Goal: Transaction & Acquisition: Purchase product/service

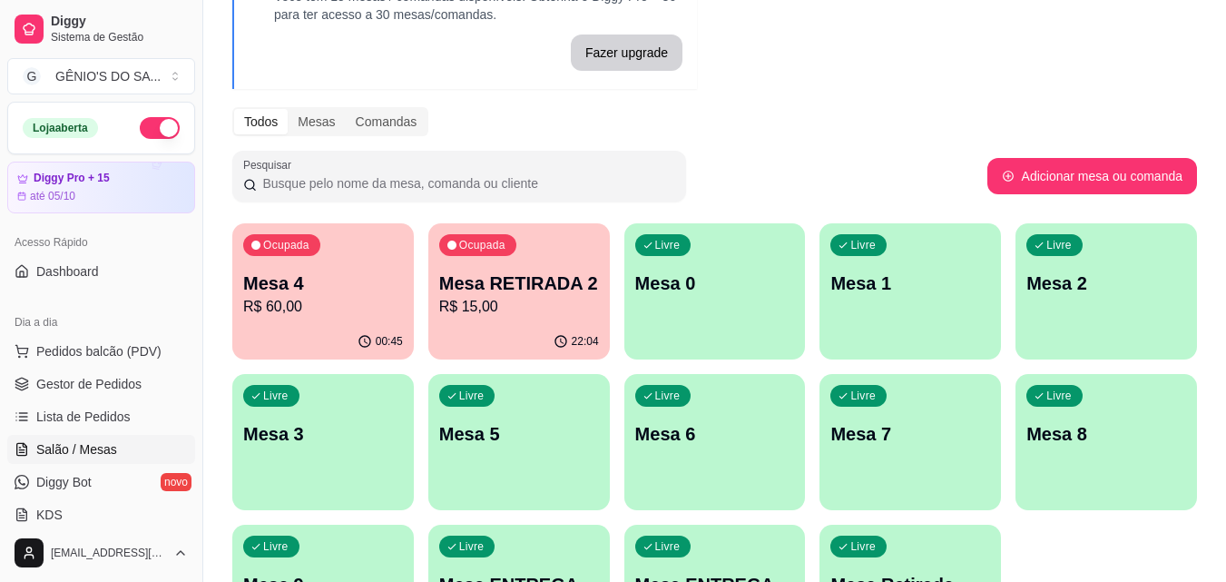
scroll to position [182, 0]
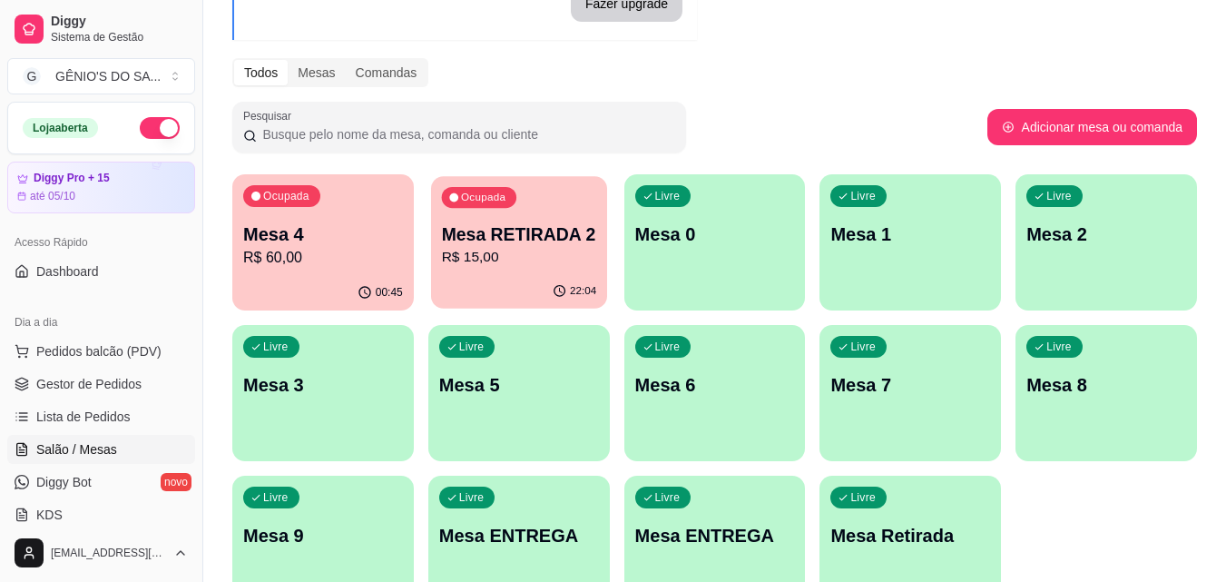
click at [513, 239] on p "Mesa RETIRADA 2" at bounding box center [518, 234] width 155 height 25
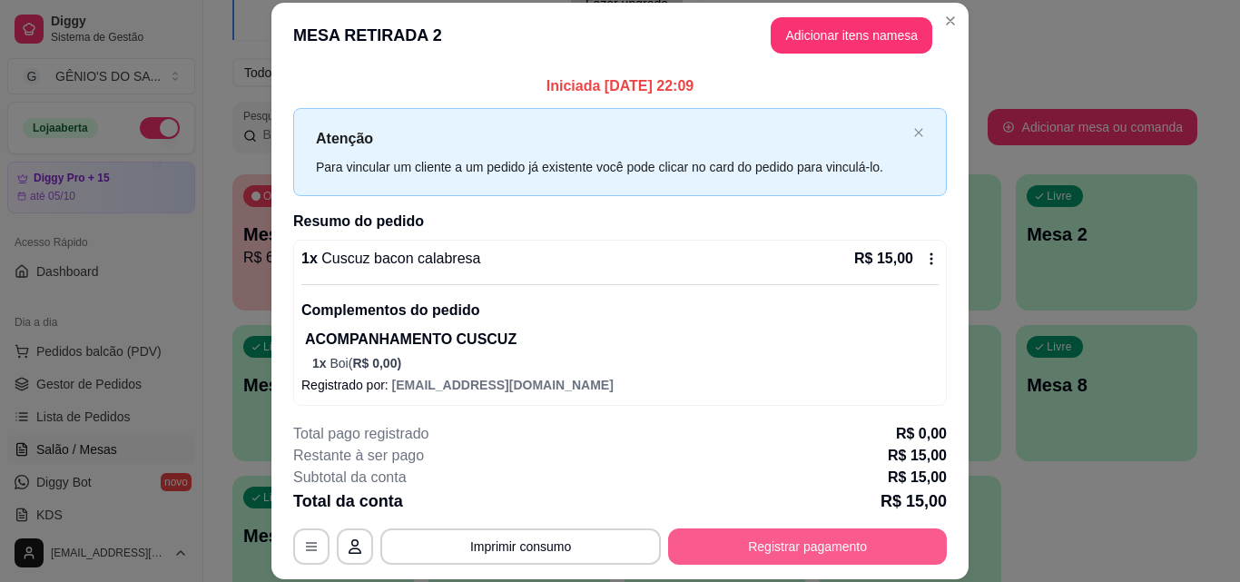
click at [753, 541] on button "Registrar pagamento" at bounding box center [807, 546] width 279 height 36
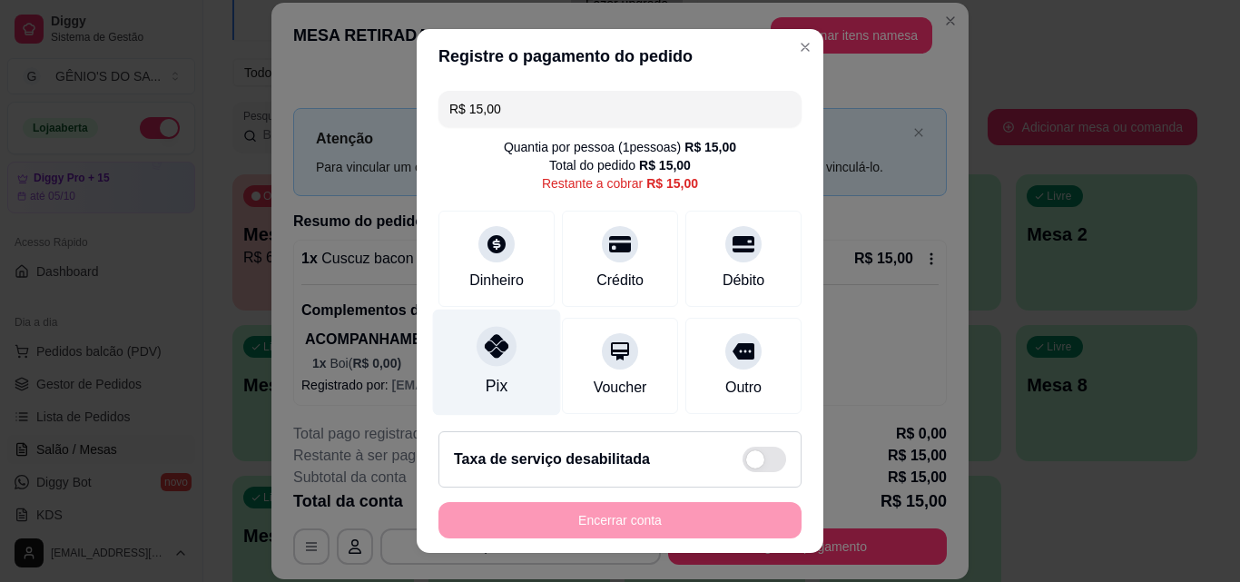
click at [478, 363] on div at bounding box center [497, 346] width 40 height 40
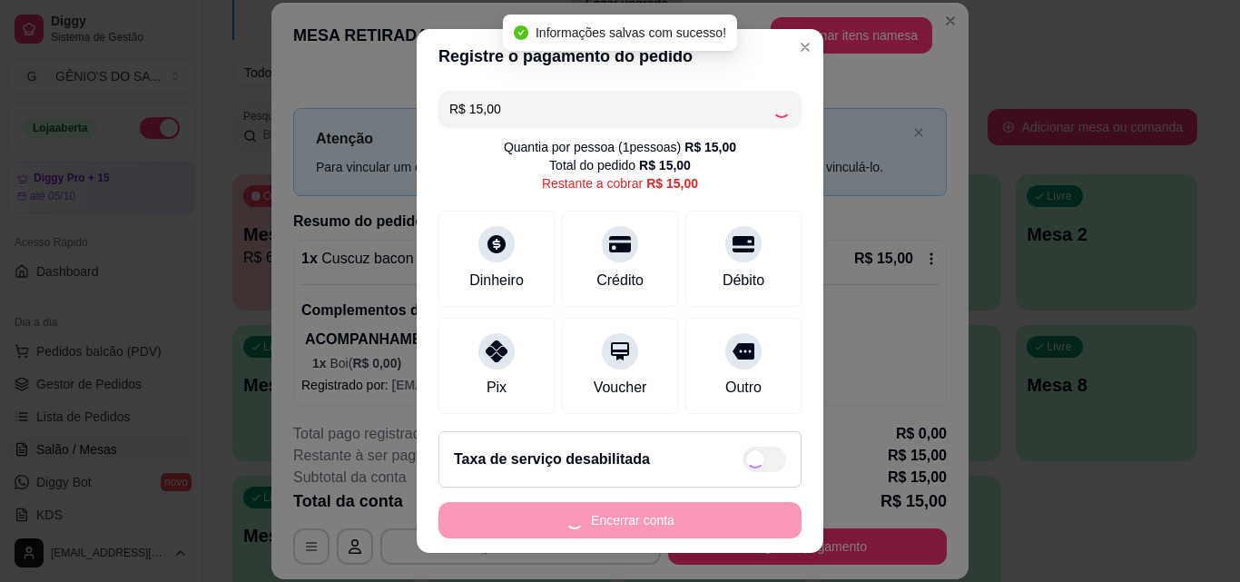
type input "R$ 0,00"
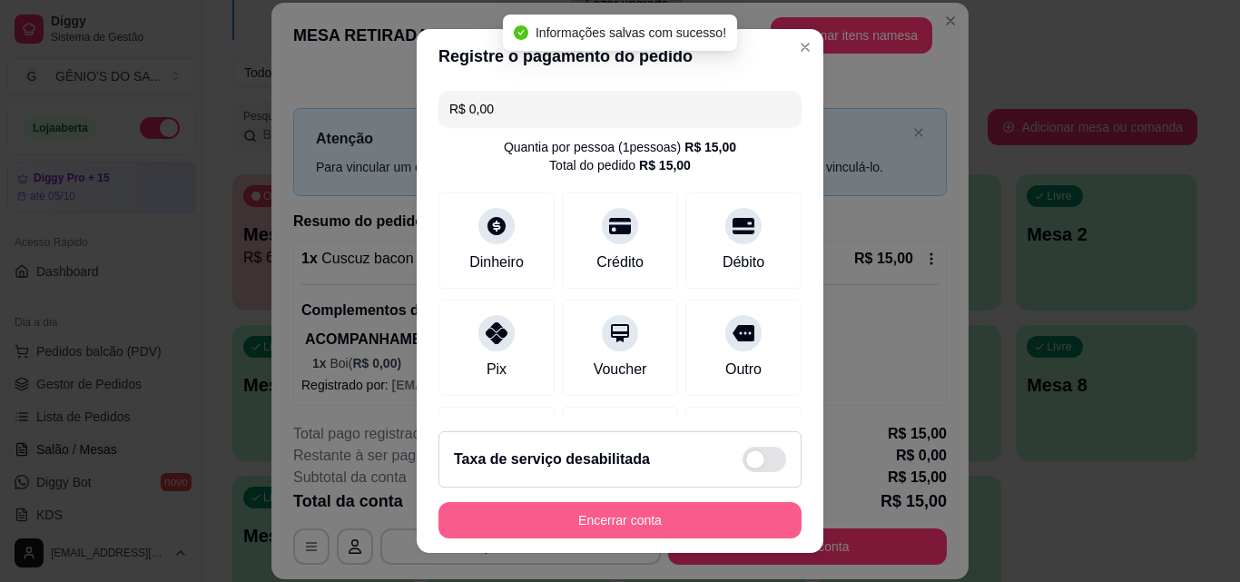
click at [581, 521] on button "Encerrar conta" at bounding box center [619, 520] width 363 height 36
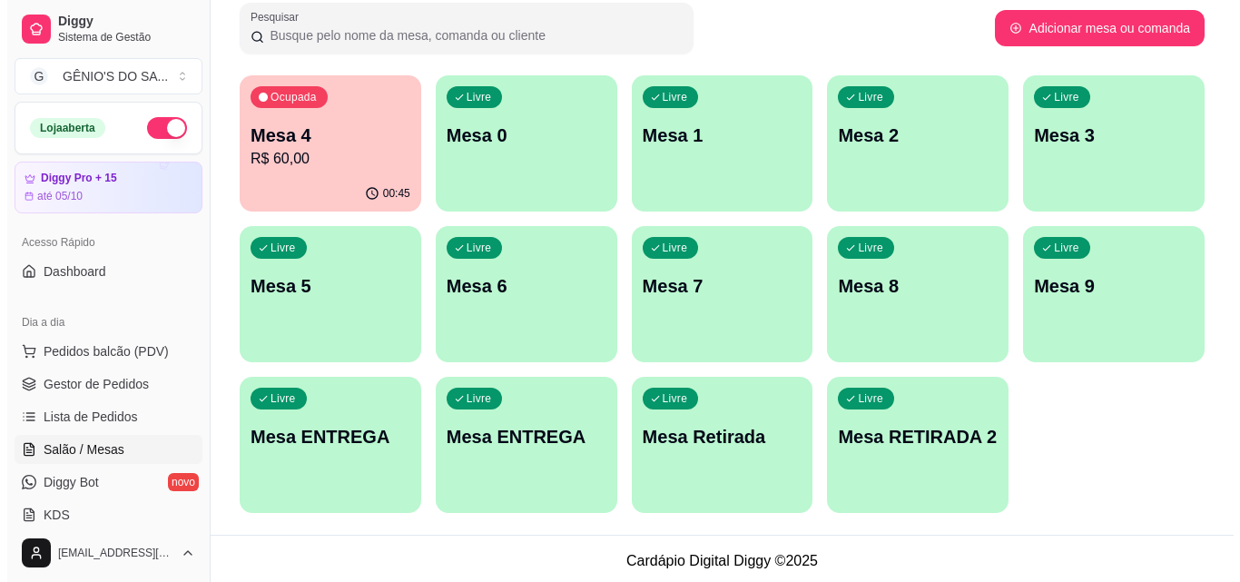
scroll to position [285, 0]
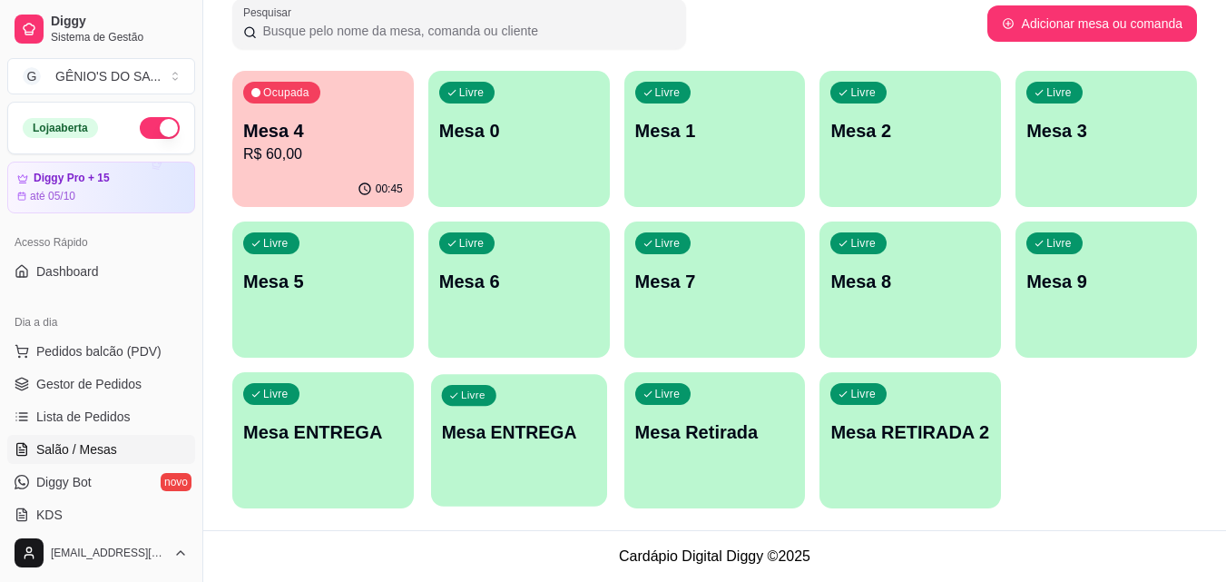
click at [517, 428] on p "Mesa ENTREGA" at bounding box center [518, 432] width 155 height 25
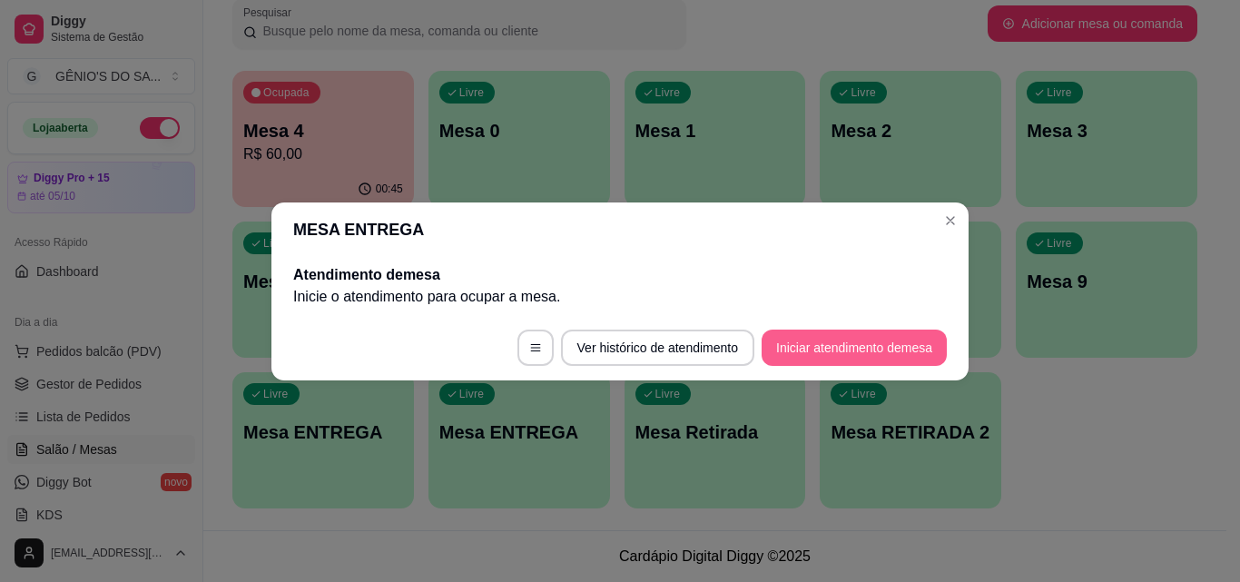
click at [927, 337] on button "Iniciar atendimento de mesa" at bounding box center [854, 348] width 185 height 36
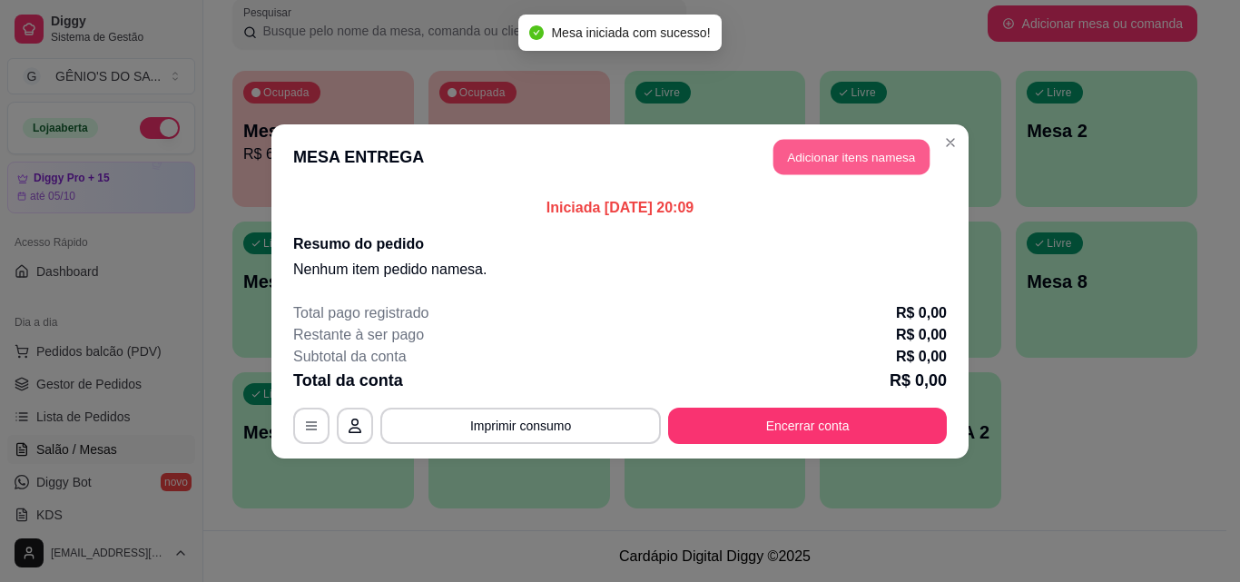
click at [849, 155] on button "Adicionar itens na mesa" at bounding box center [851, 156] width 156 height 35
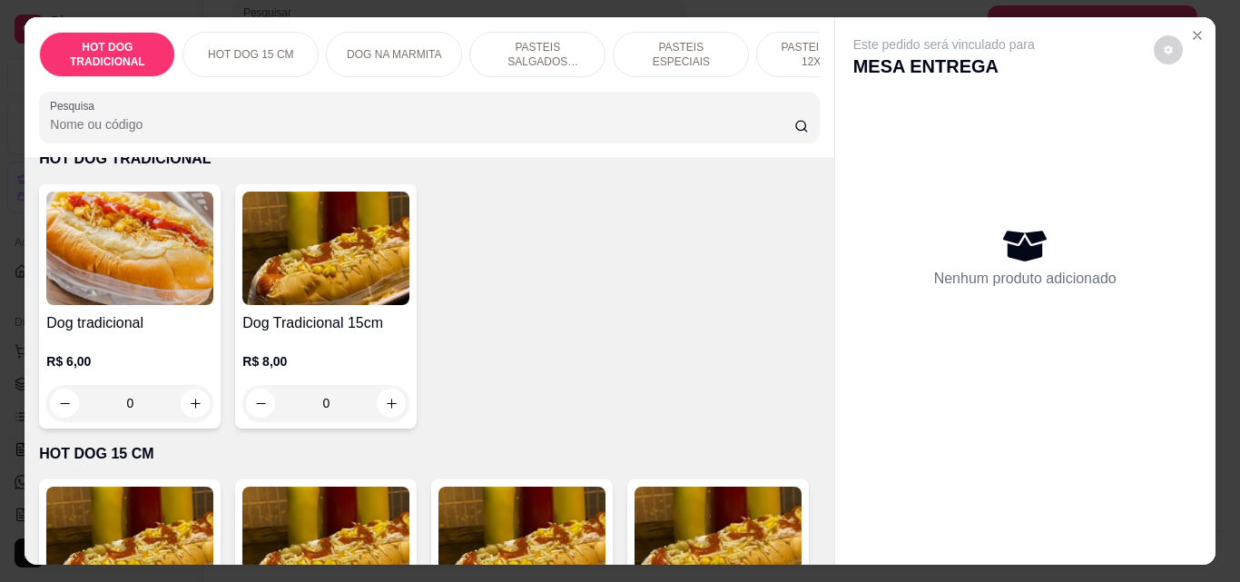
scroll to position [0, 40]
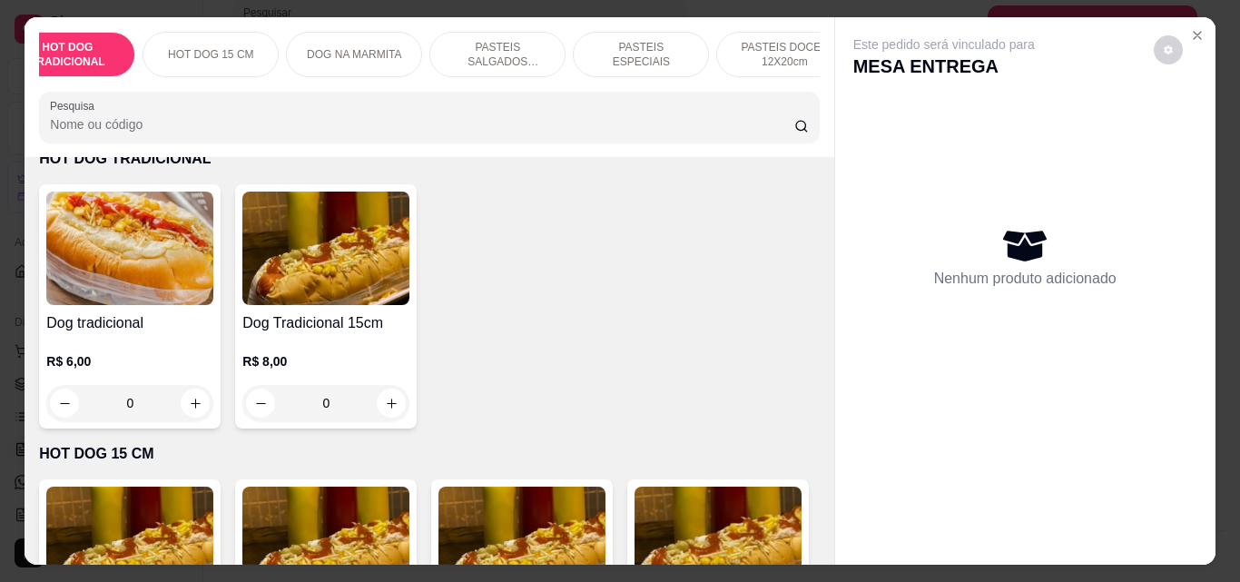
click at [368, 47] on p "DOG NA MARMITA" at bounding box center [354, 54] width 94 height 15
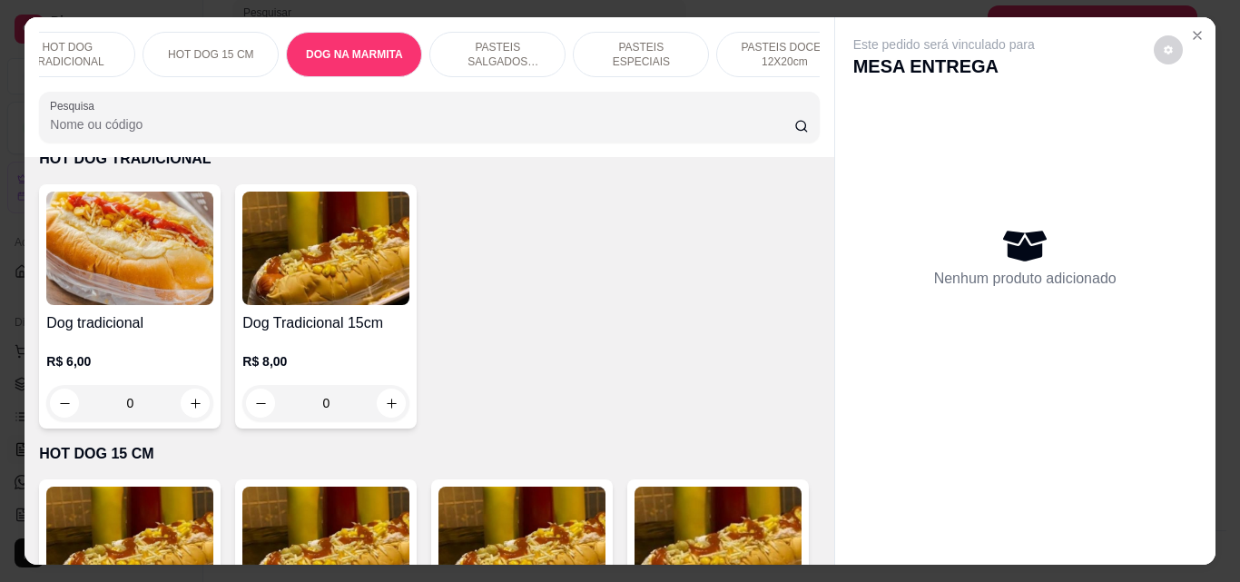
scroll to position [47, 0]
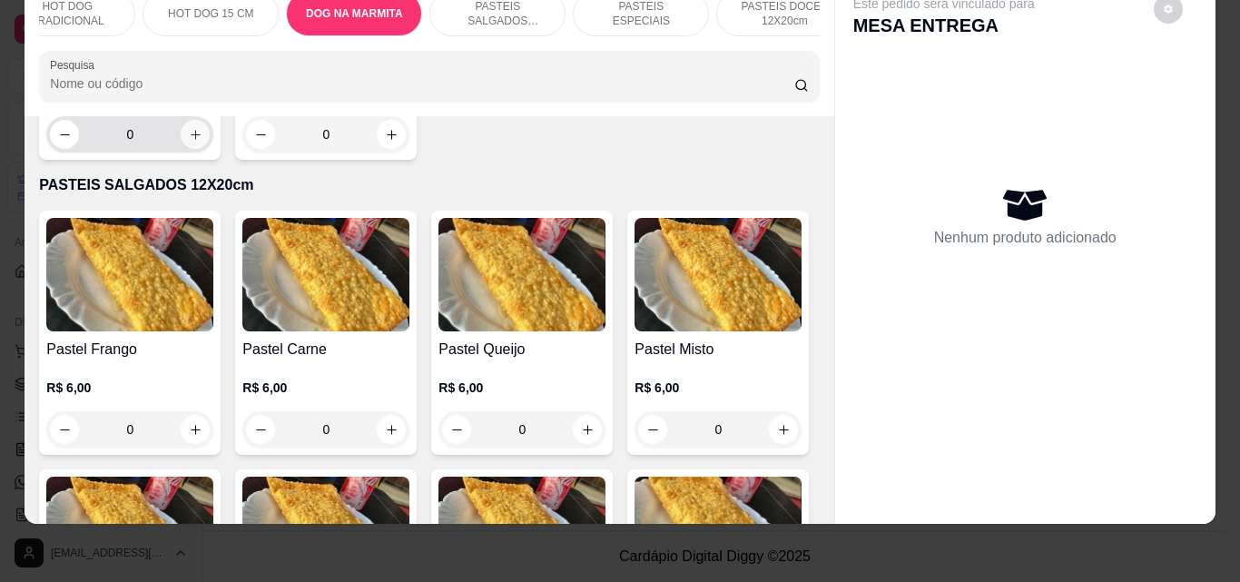
click at [189, 142] on icon "increase-product-quantity" at bounding box center [196, 135] width 14 height 14
type input "1"
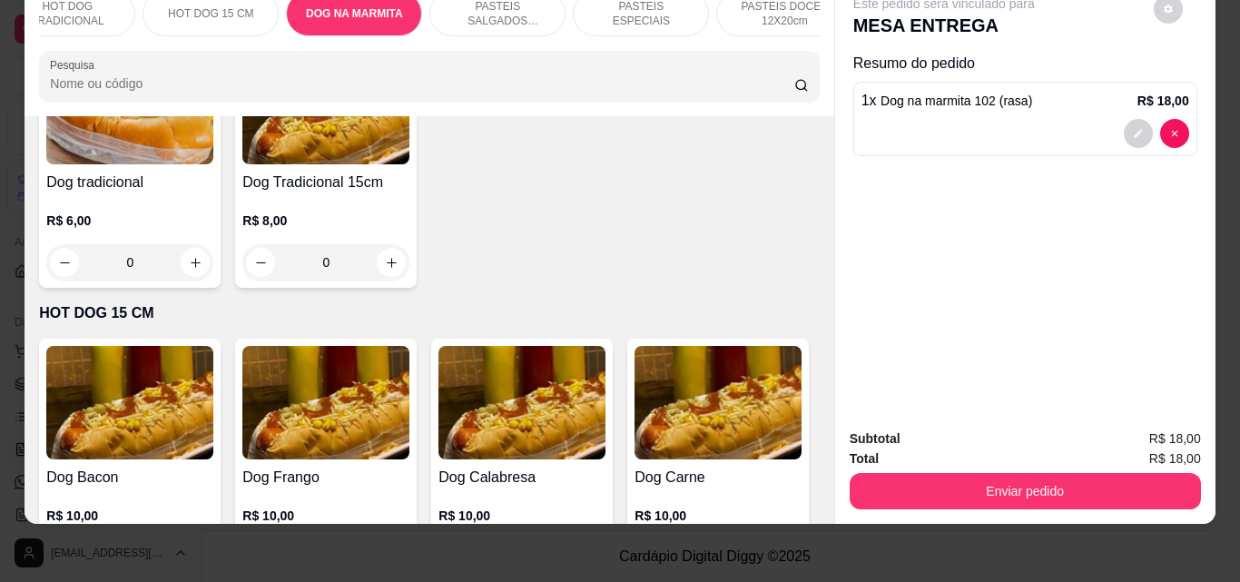
scroll to position [0, 0]
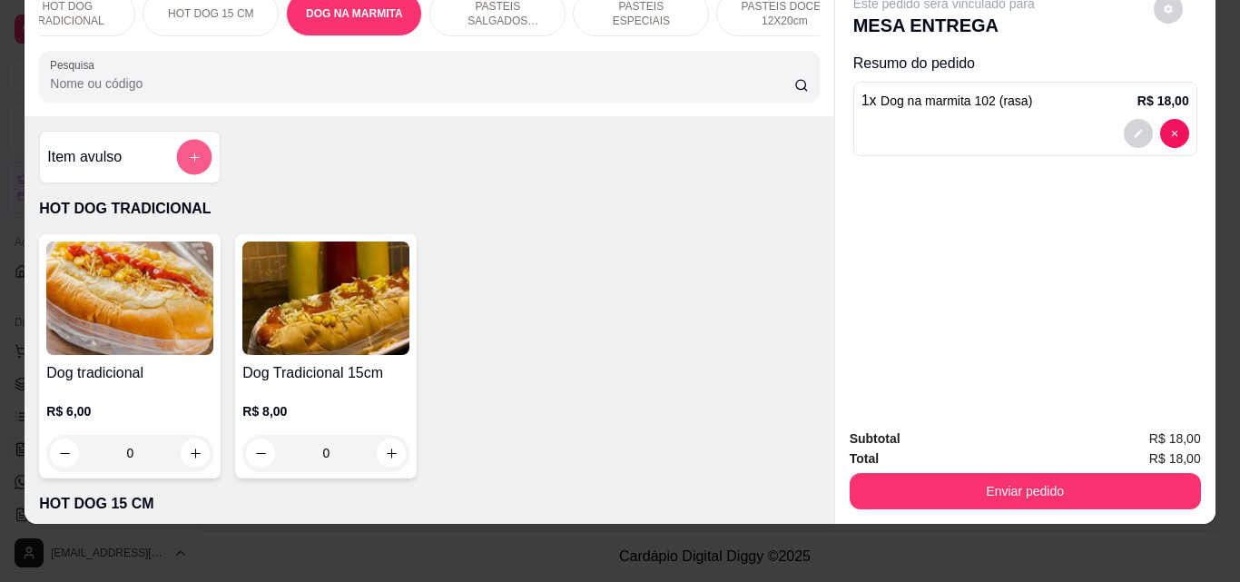
click at [188, 155] on icon "add-separate-item" at bounding box center [195, 158] width 14 height 14
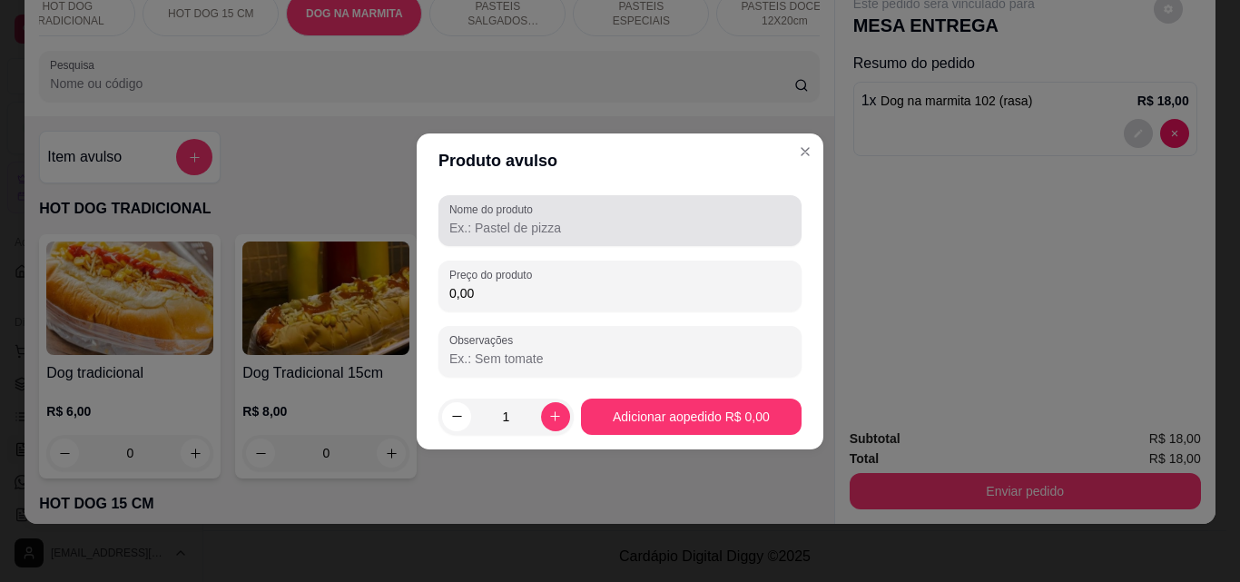
click at [554, 230] on input "Nome do produto" at bounding box center [619, 228] width 341 height 18
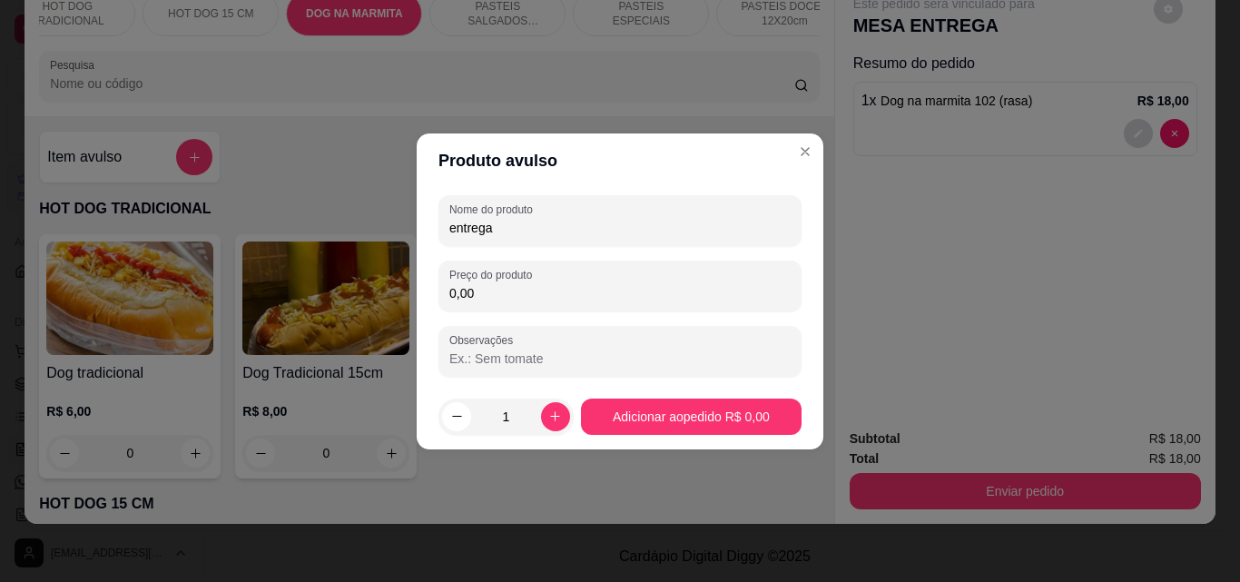
type input "entrega"
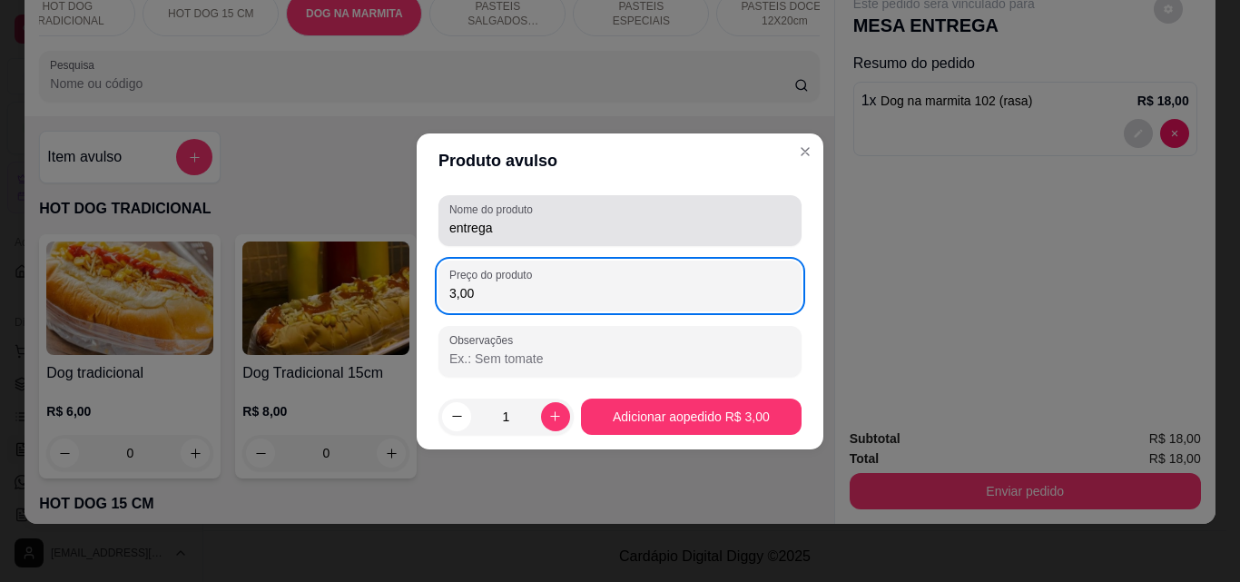
type input "3,00"
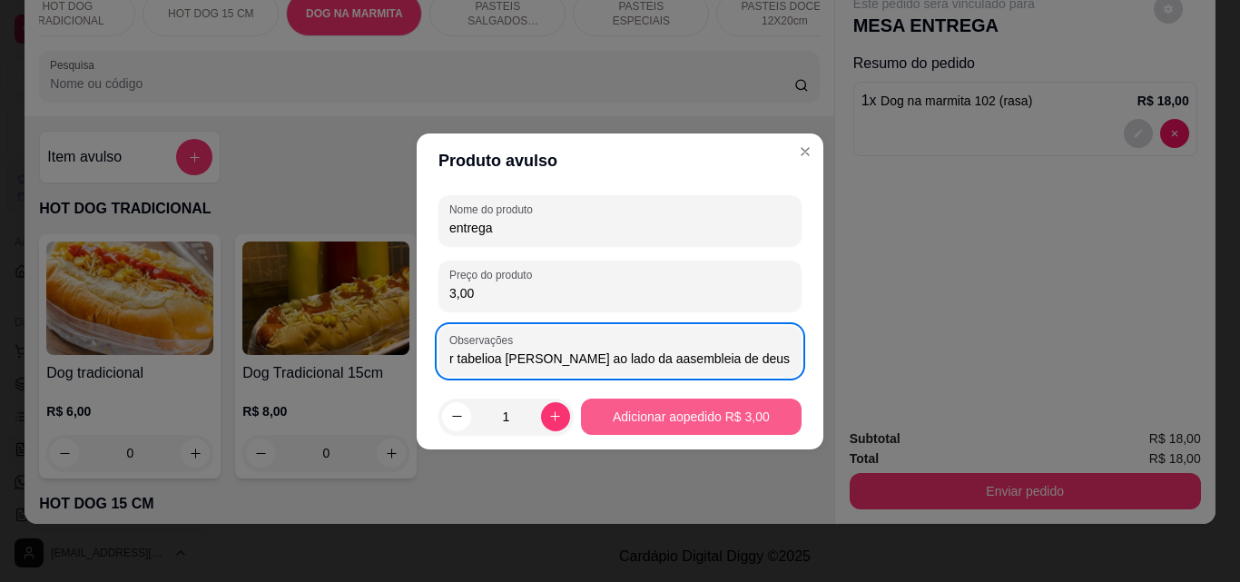
type input "r tabelioa [PERSON_NAME] ao lado da aasembleia de deus"
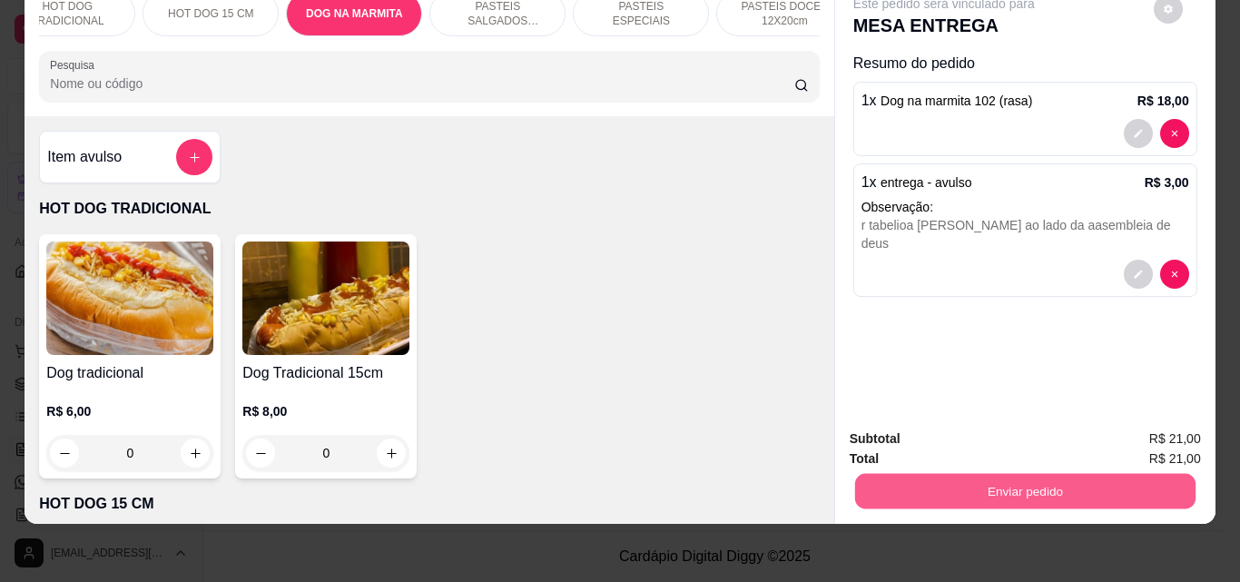
click at [1017, 473] on button "Enviar pedido" at bounding box center [1024, 490] width 340 height 35
click at [951, 435] on button "Não registrar e enviar pedido" at bounding box center [965, 433] width 189 height 34
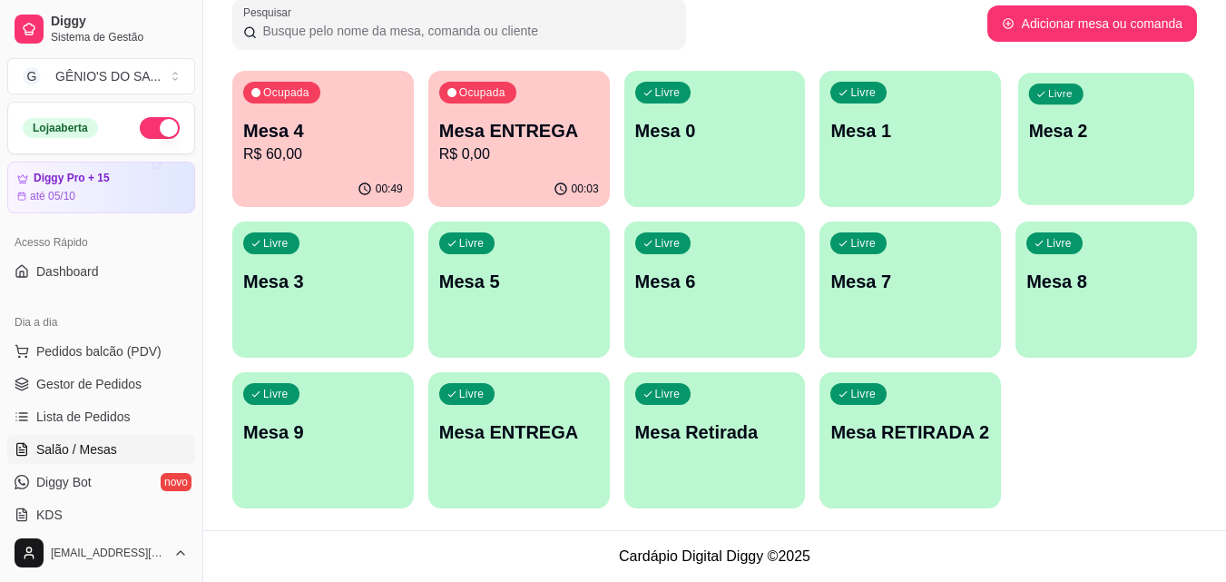
click at [1088, 126] on p "Mesa 2" at bounding box center [1106, 131] width 155 height 25
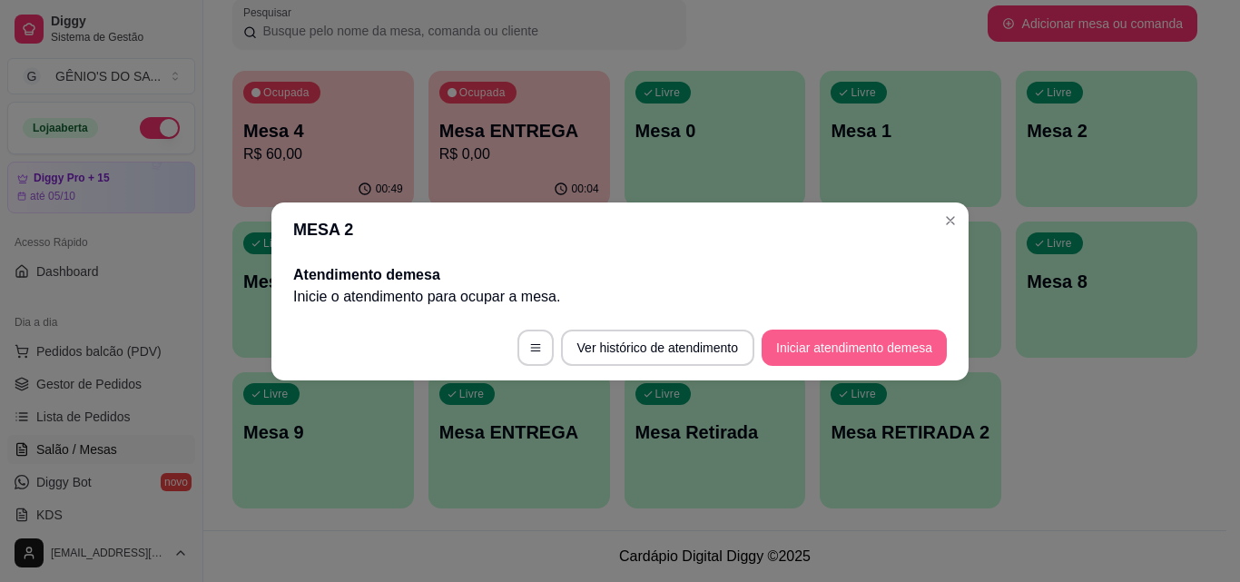
click at [799, 340] on button "Iniciar atendimento de mesa" at bounding box center [854, 348] width 185 height 36
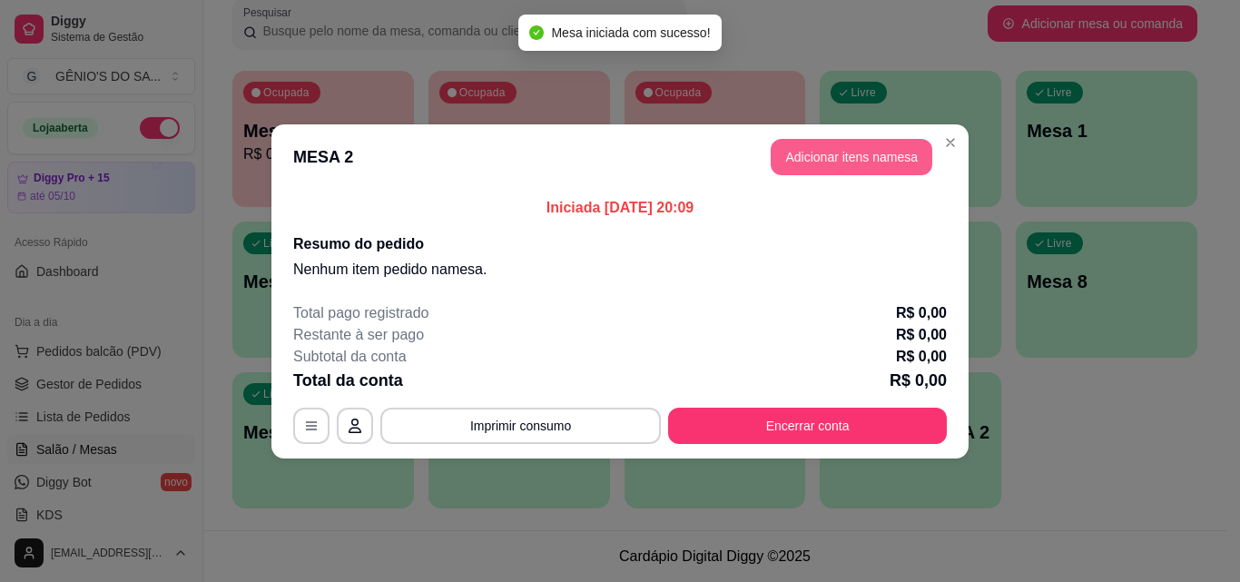
click at [802, 166] on button "Adicionar itens na mesa" at bounding box center [852, 157] width 162 height 36
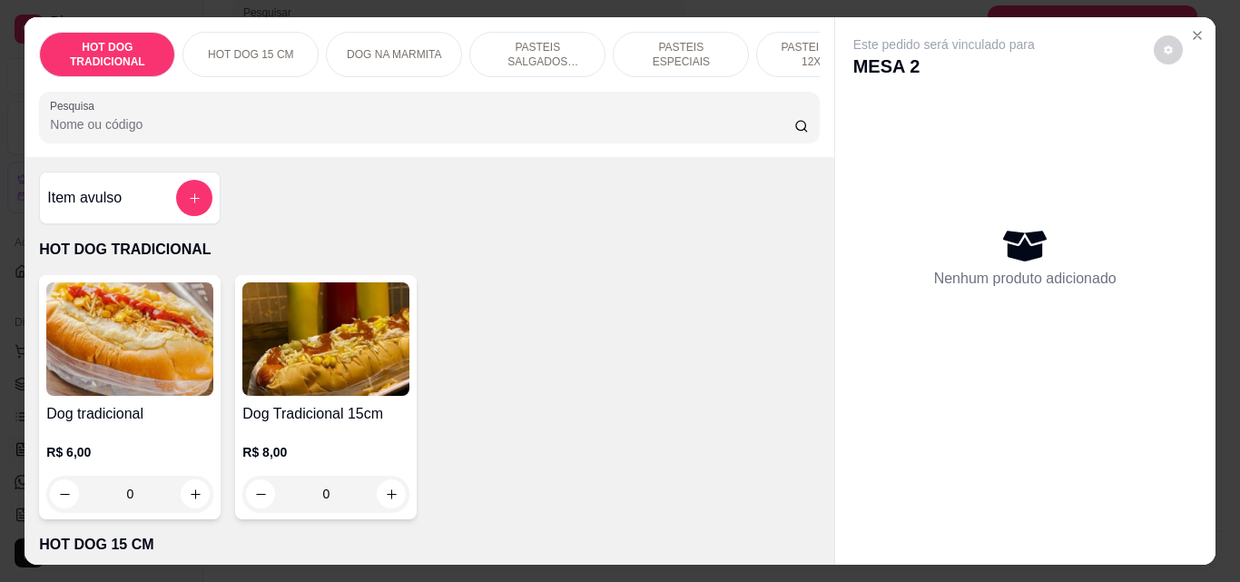
click at [214, 195] on div "Item avulso HOT DOG TRADICIONAL Dog tradicional R$ 6,00 0 Dog Tradicional 15cm …" at bounding box center [429, 361] width 809 height 408
click at [200, 203] on button "add-separate-item" at bounding box center [194, 198] width 36 height 36
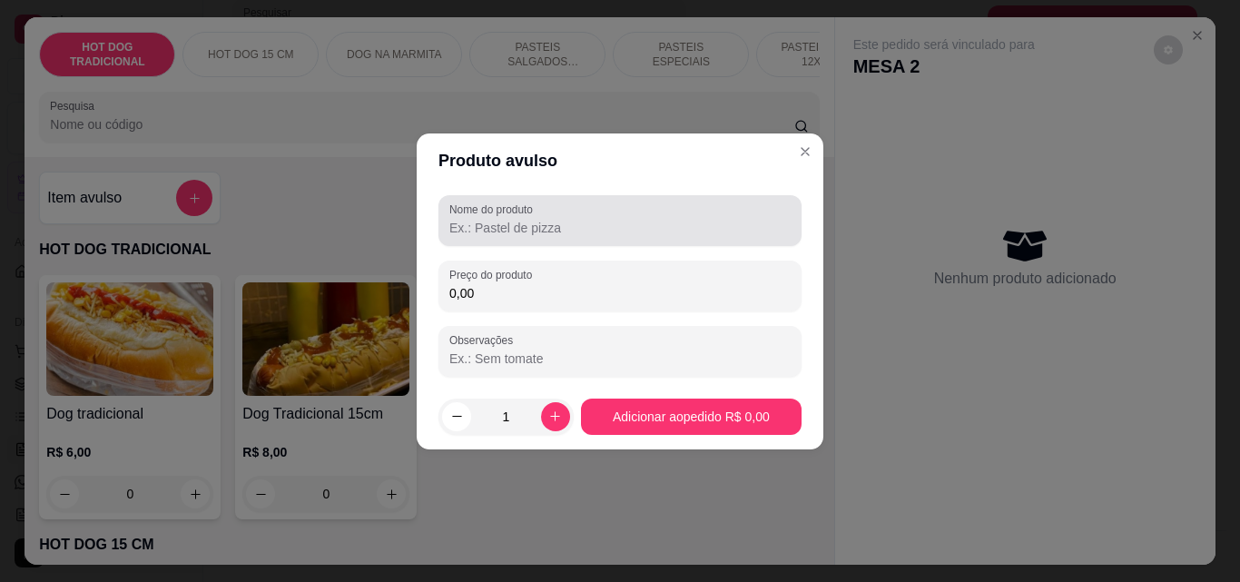
click at [498, 233] on input "Nome do produto" at bounding box center [619, 228] width 341 height 18
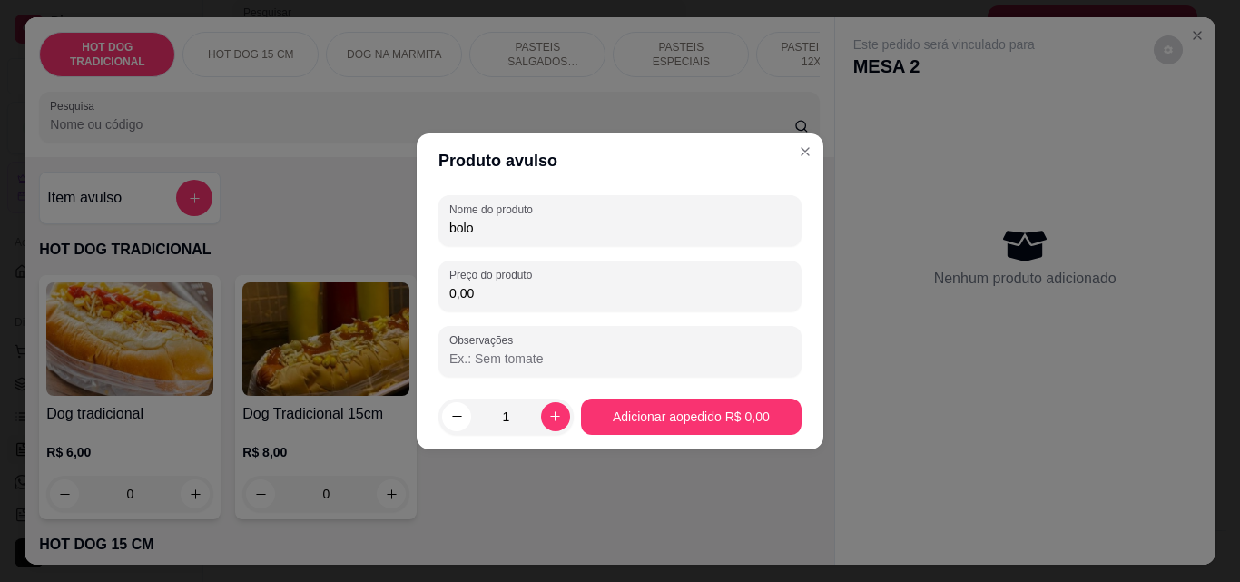
type input "bolo"
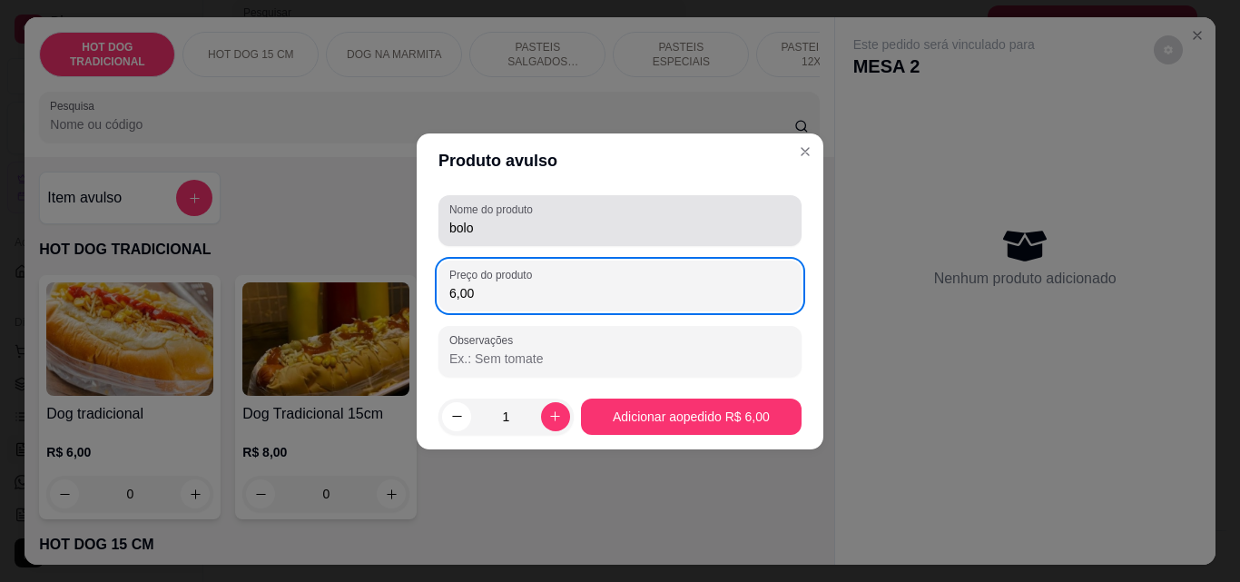
type input "6,00"
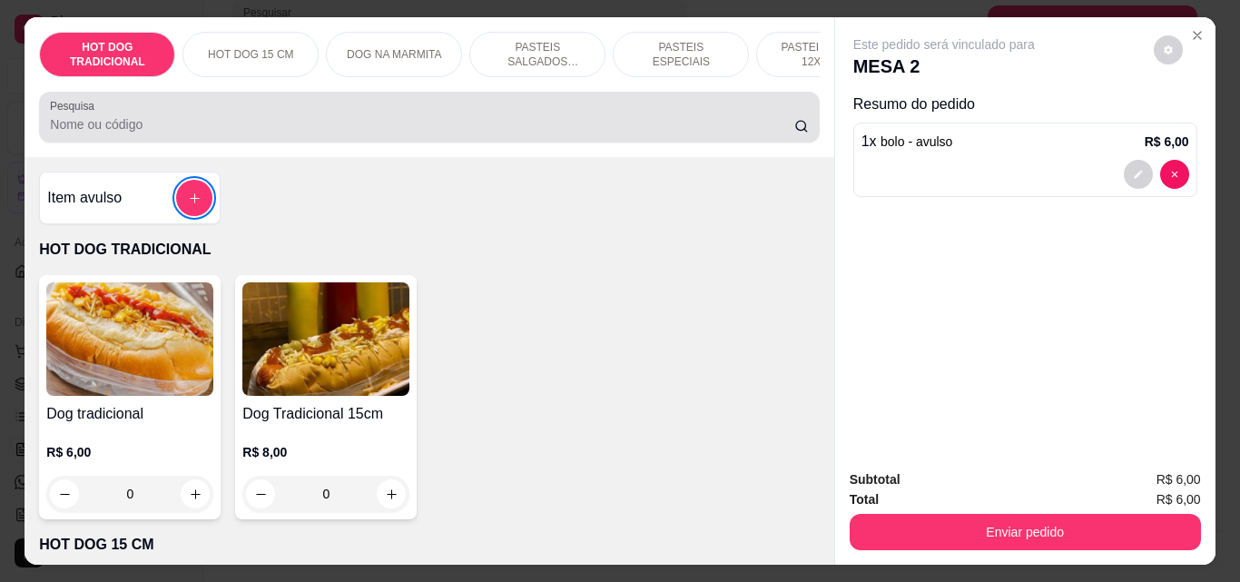
click at [84, 130] on input "Pesquisa" at bounding box center [422, 124] width 744 height 18
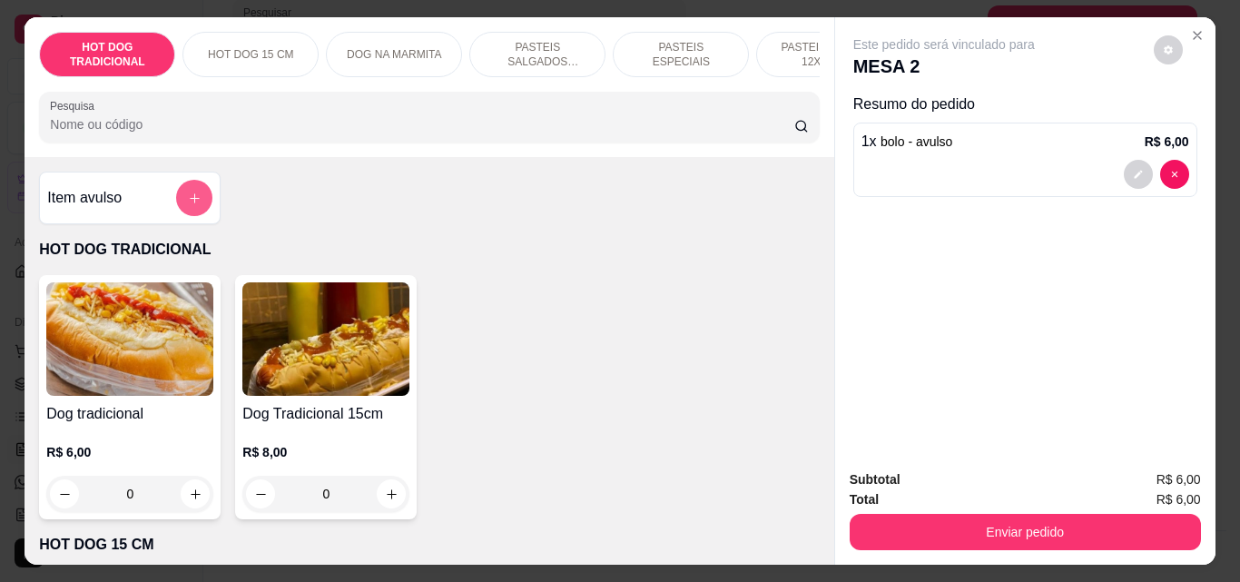
click at [194, 205] on button "add-separate-item" at bounding box center [194, 198] width 36 height 36
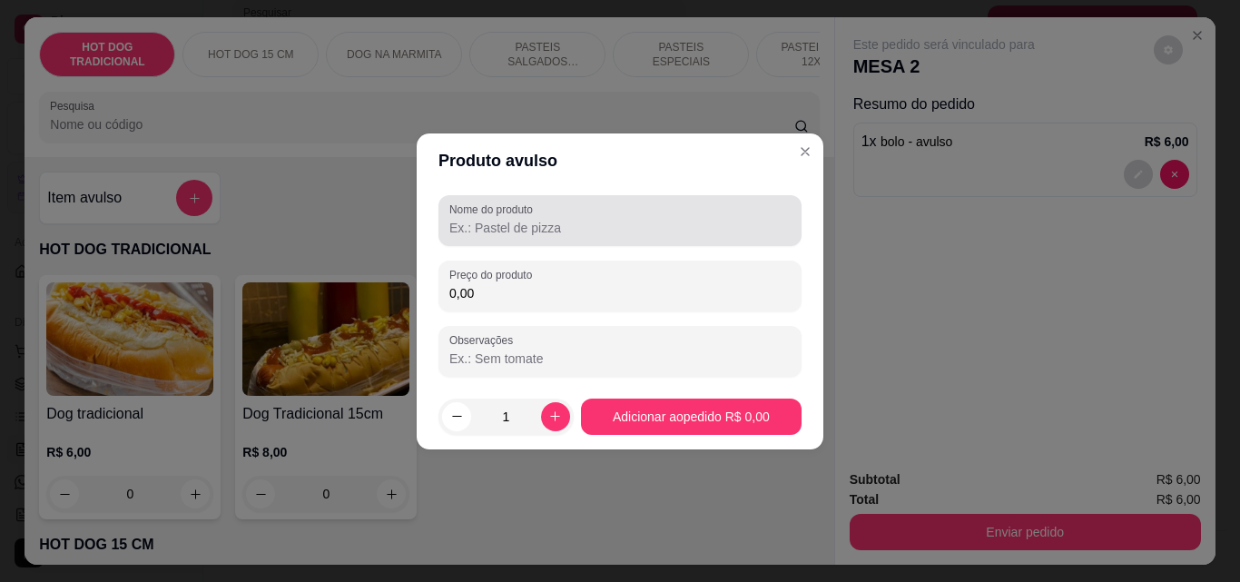
click at [624, 233] on input "Nome do produto" at bounding box center [619, 228] width 341 height 18
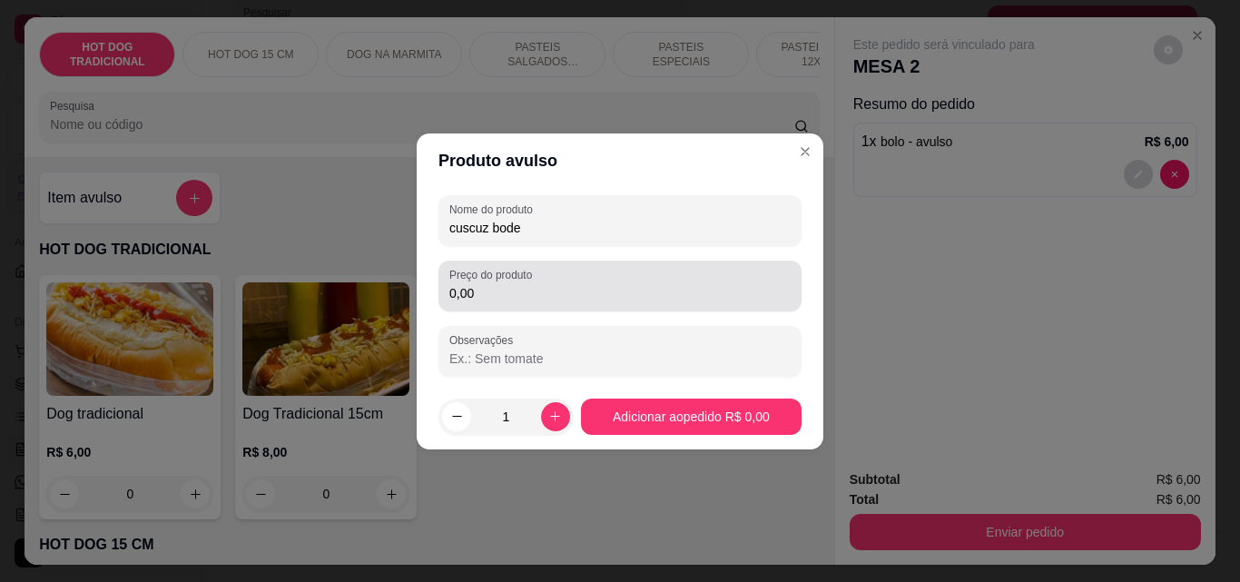
type input "cuscuz bode"
click at [550, 303] on div "0,00" at bounding box center [619, 286] width 341 height 36
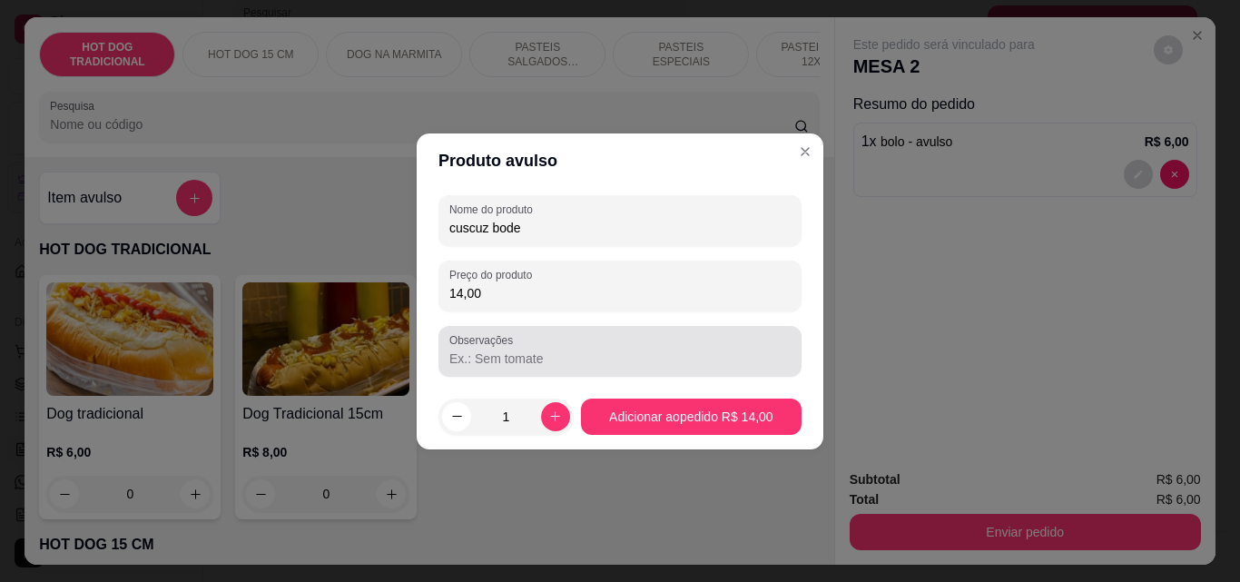
type input "14,00"
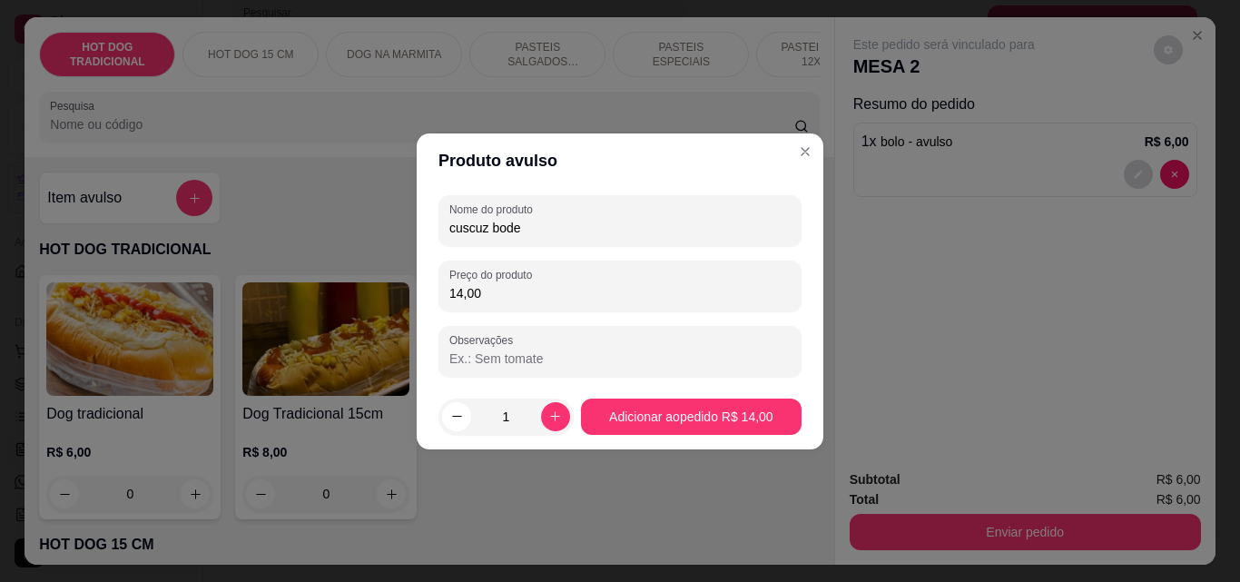
click at [537, 362] on input "Observações" at bounding box center [619, 359] width 341 height 18
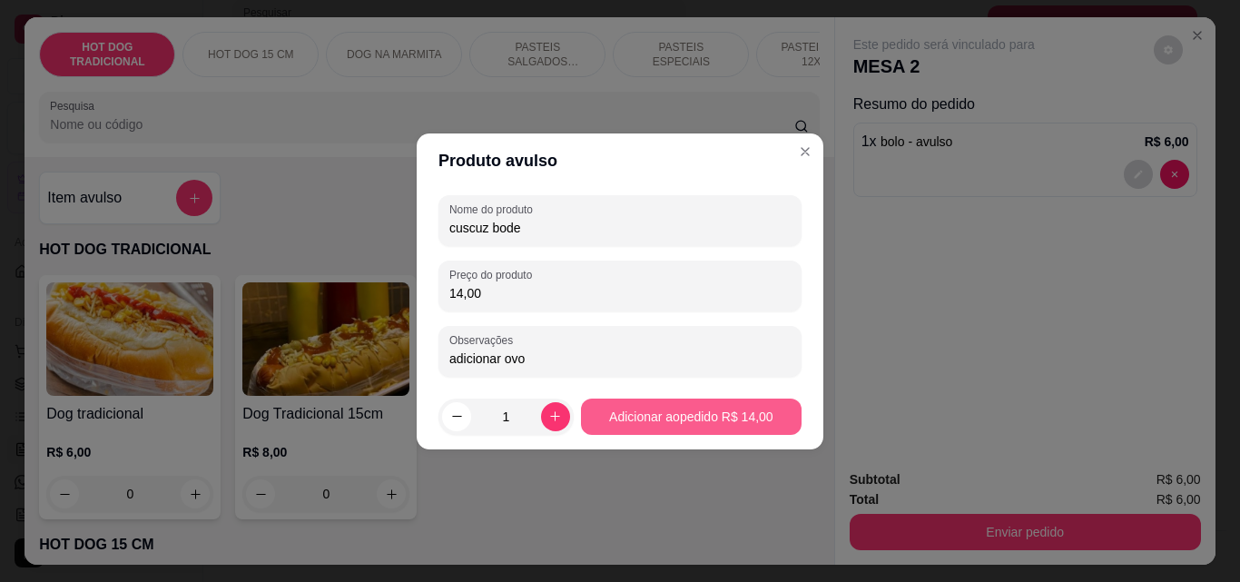
type input "adicionar ovo"
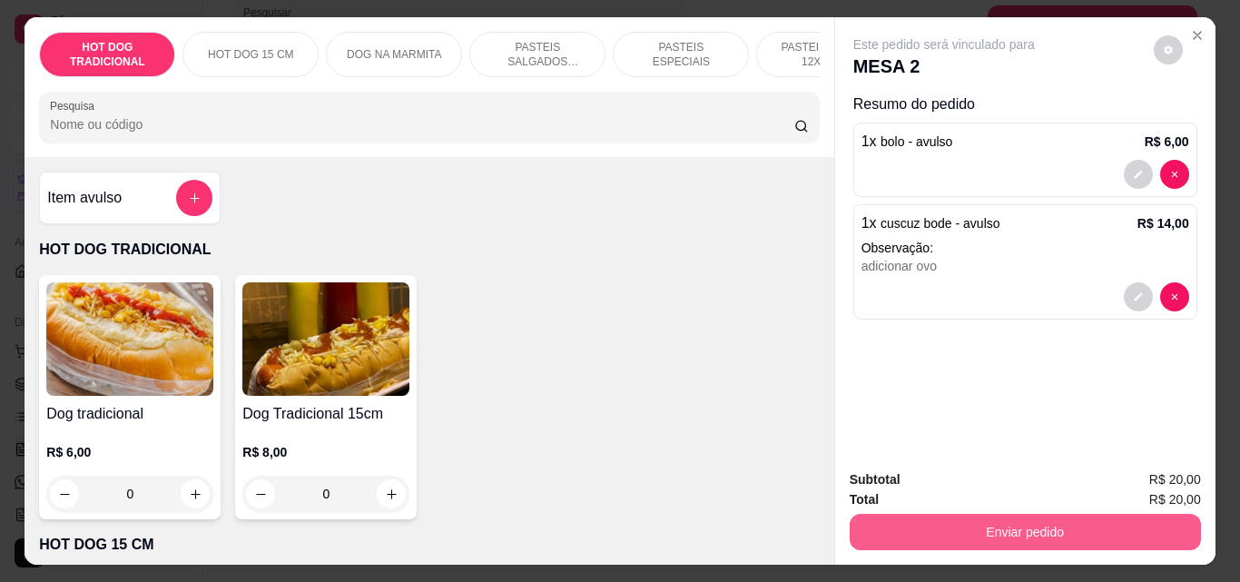
click at [1046, 522] on button "Enviar pedido" at bounding box center [1025, 532] width 351 height 36
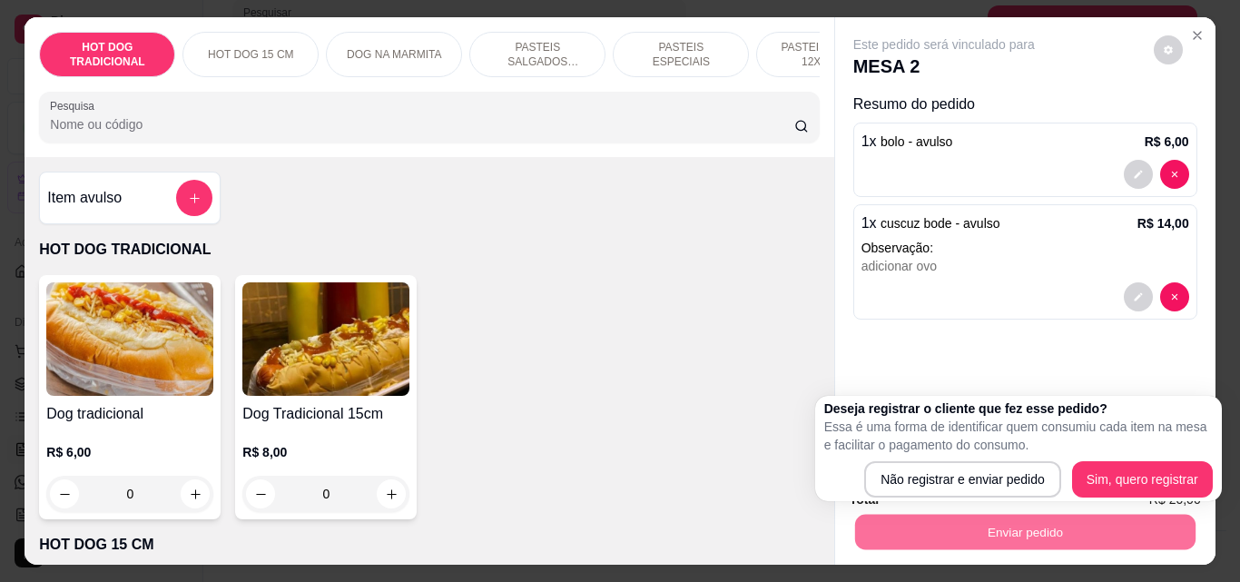
click at [991, 325] on div "Este pedido será vinculado para MESA 2 Resumo do pedido 1 x bolo - avulso R$ 6,…" at bounding box center [1025, 236] width 380 height 438
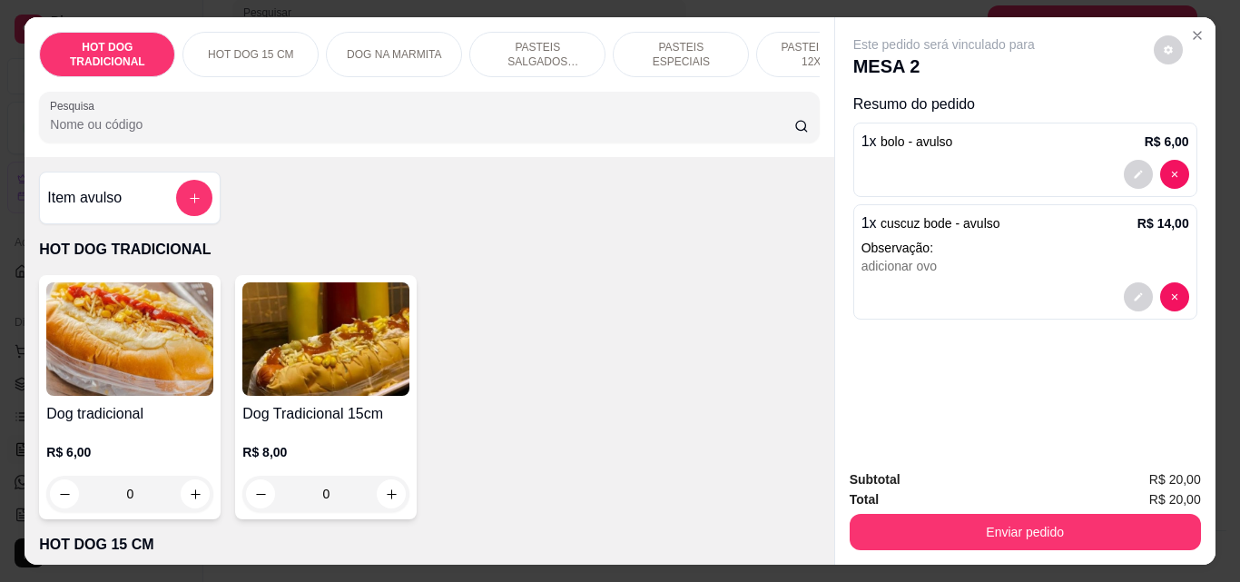
click at [521, 51] on p "PASTEIS SALGADOS 12X20cm" at bounding box center [537, 54] width 105 height 29
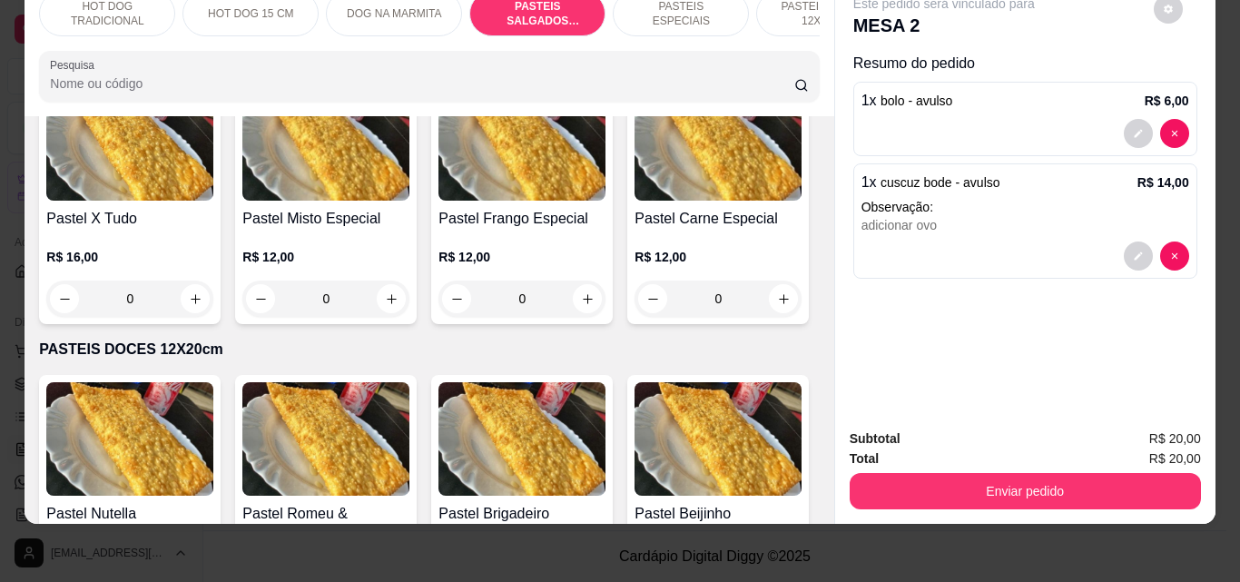
scroll to position [2777, 0]
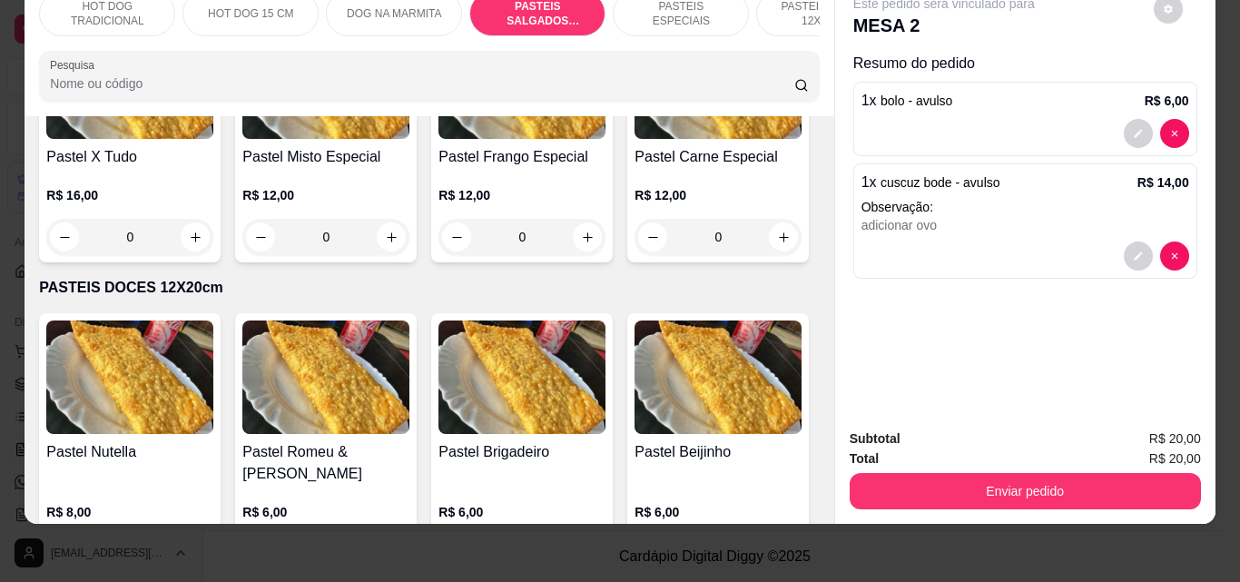
type input "1"
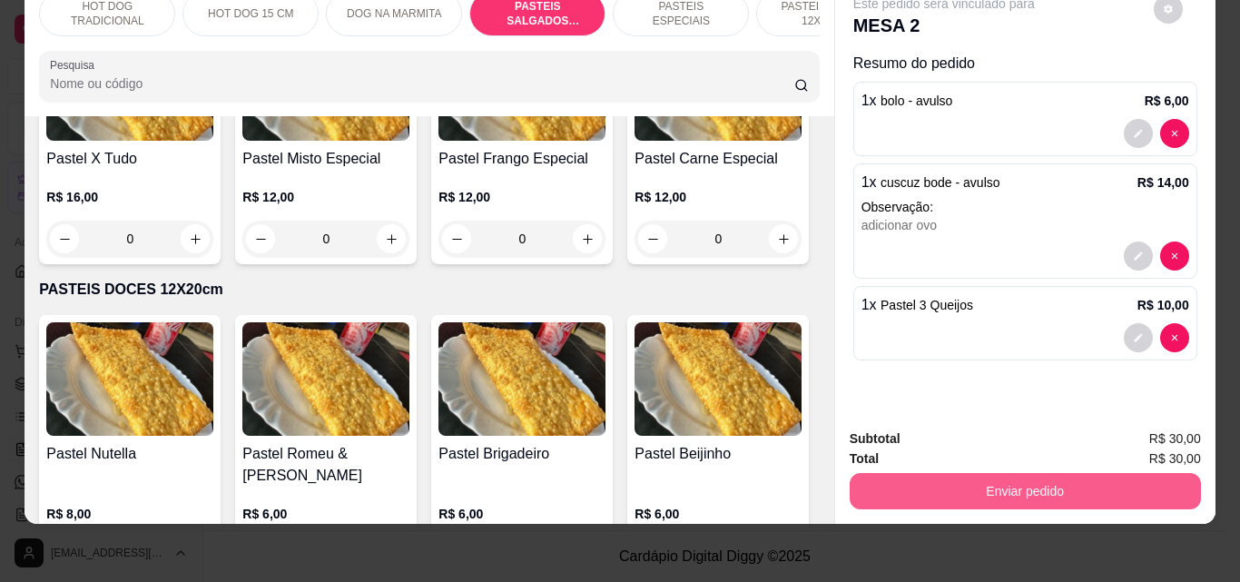
click at [1053, 473] on button "Enviar pedido" at bounding box center [1025, 491] width 351 height 36
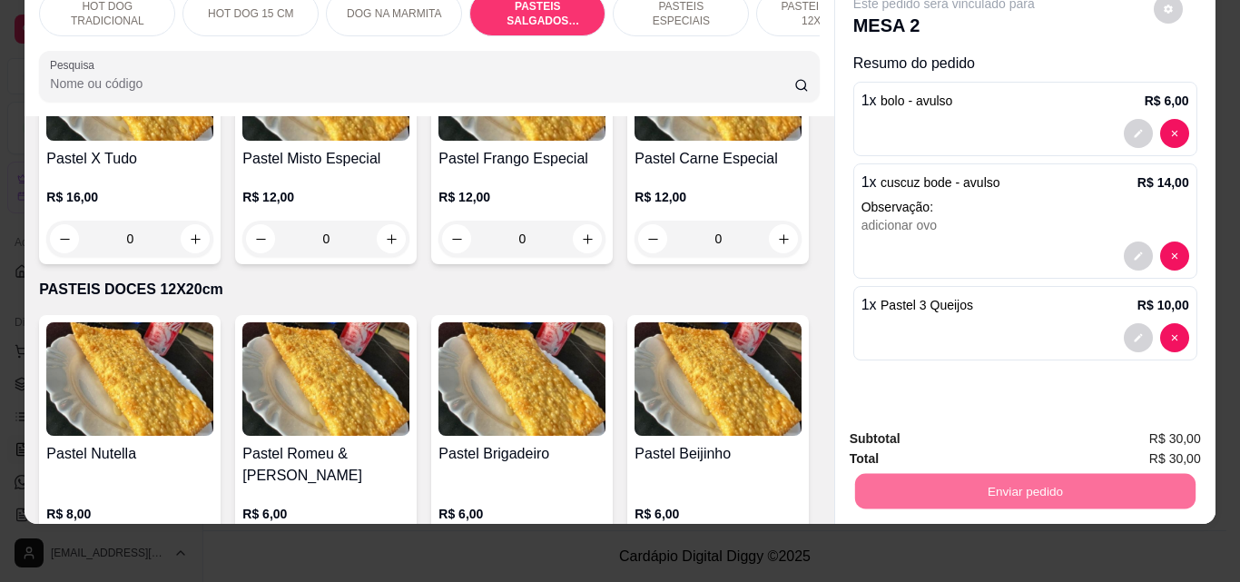
click at [1029, 429] on button "Não registrar e enviar pedido" at bounding box center [964, 433] width 183 height 34
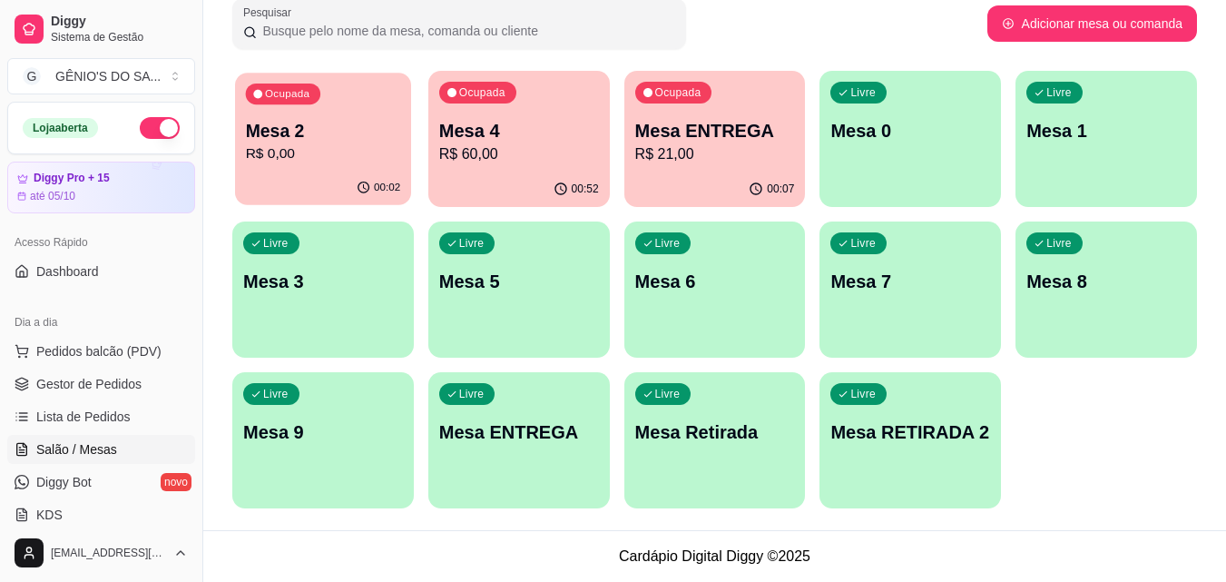
click at [320, 117] on div "Ocupada Mesa 2 R$ 0,00" at bounding box center [323, 122] width 176 height 98
click at [559, 135] on p "Mesa 4" at bounding box center [518, 131] width 155 height 25
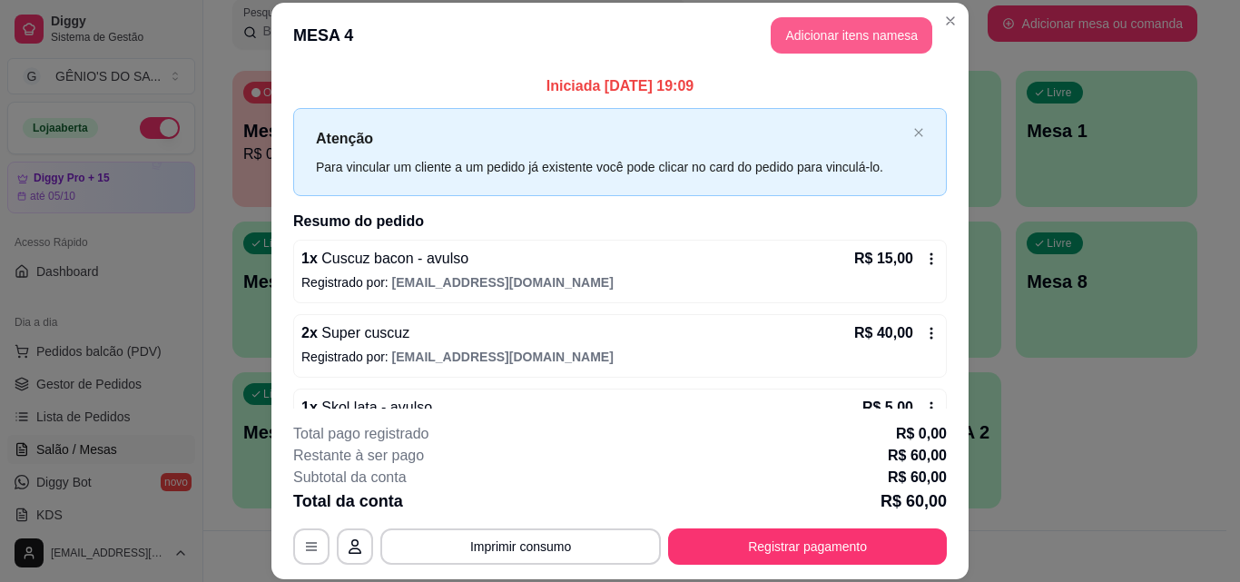
click at [843, 32] on button "Adicionar itens na mesa" at bounding box center [852, 35] width 162 height 36
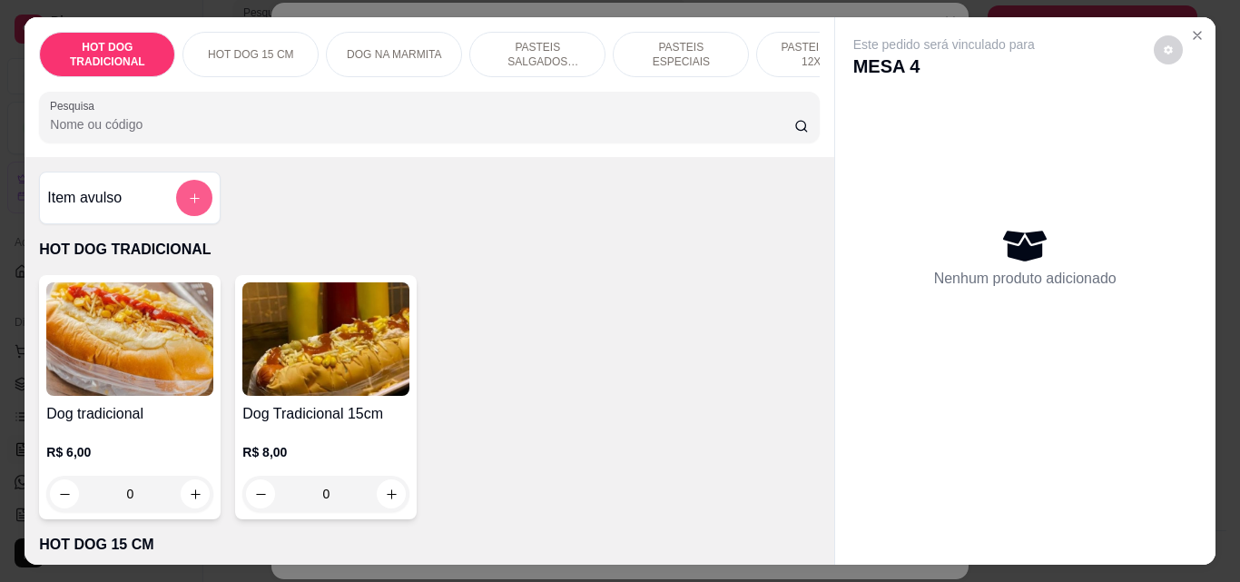
click at [190, 205] on icon "add-separate-item" at bounding box center [195, 199] width 14 height 14
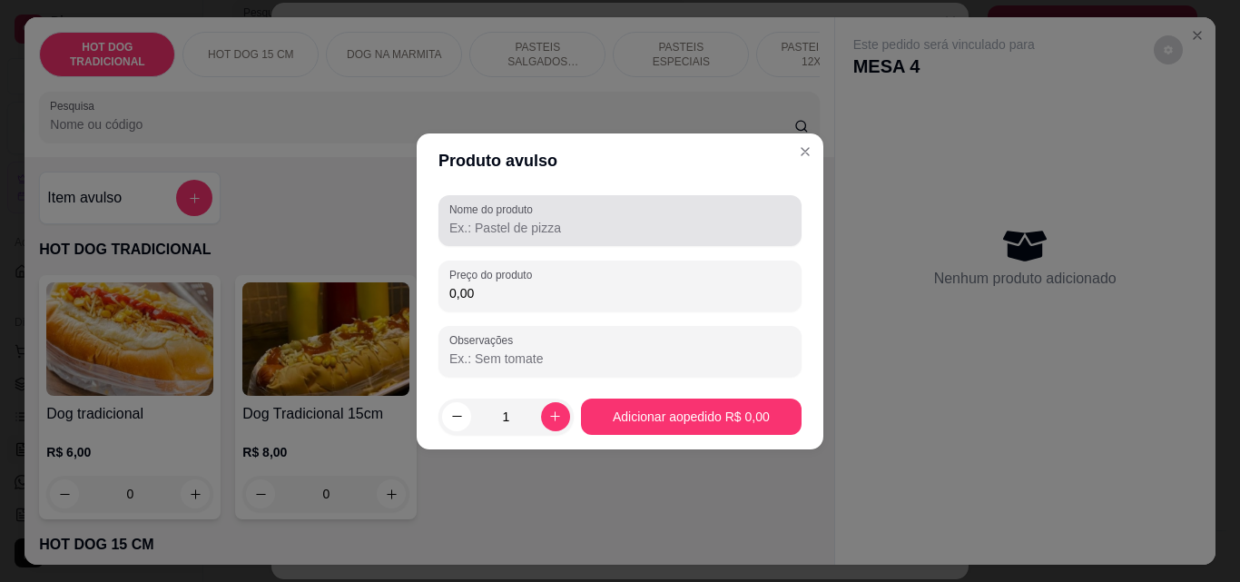
click at [534, 243] on div "Nome do produto" at bounding box center [619, 220] width 363 height 51
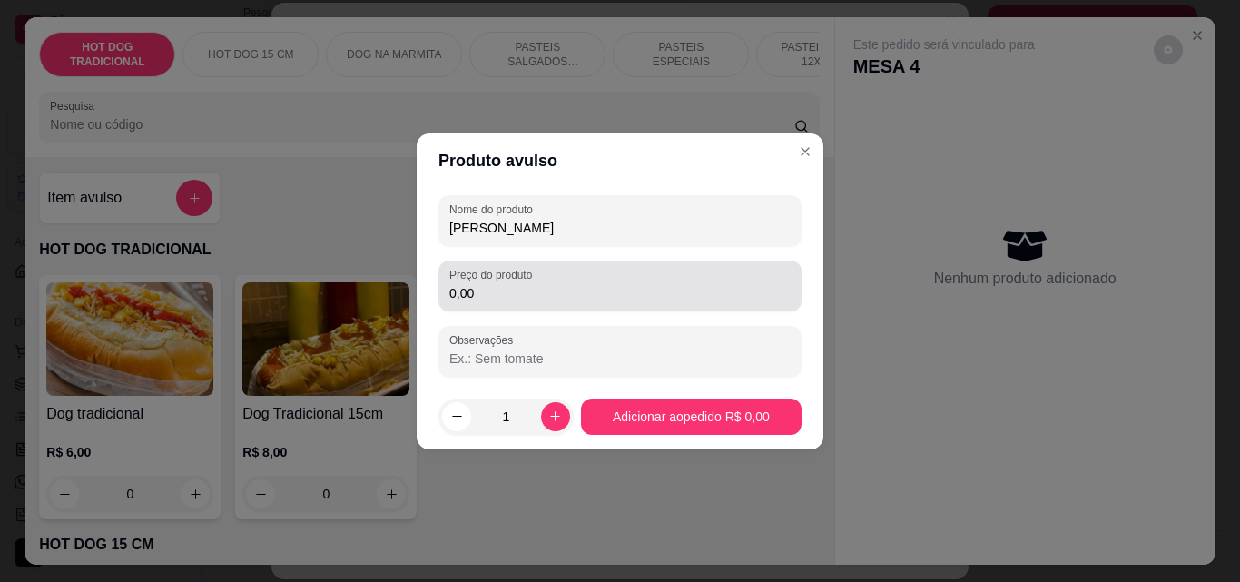
type input "[PERSON_NAME]"
click at [482, 289] on input "0,00" at bounding box center [619, 293] width 341 height 18
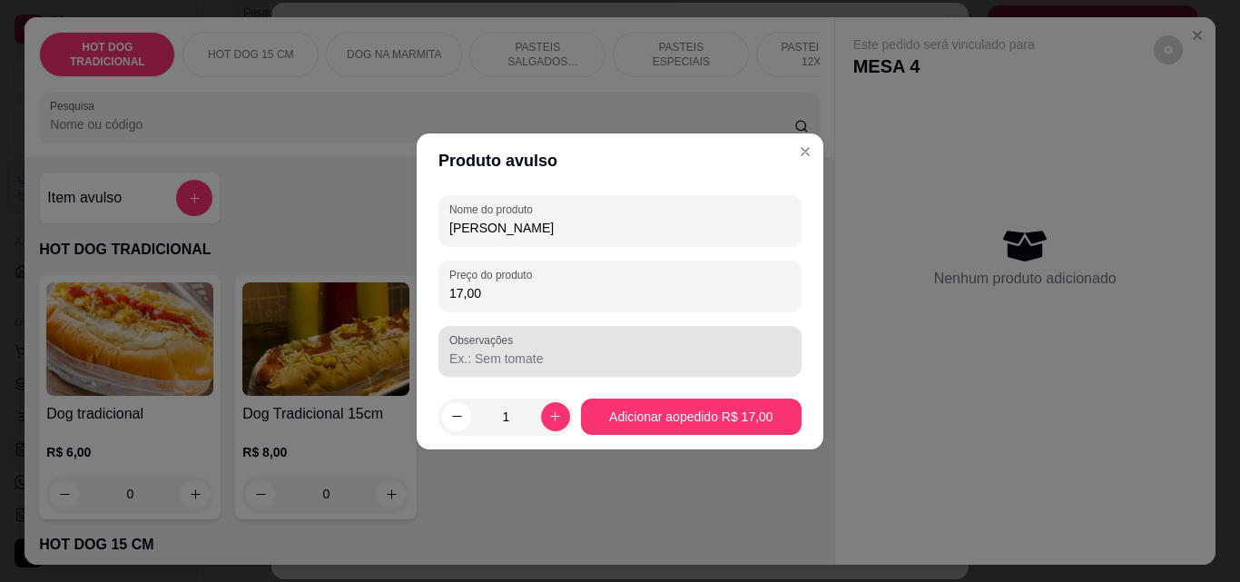
type input "17,00"
click at [476, 365] on input "Observações" at bounding box center [619, 359] width 341 height 18
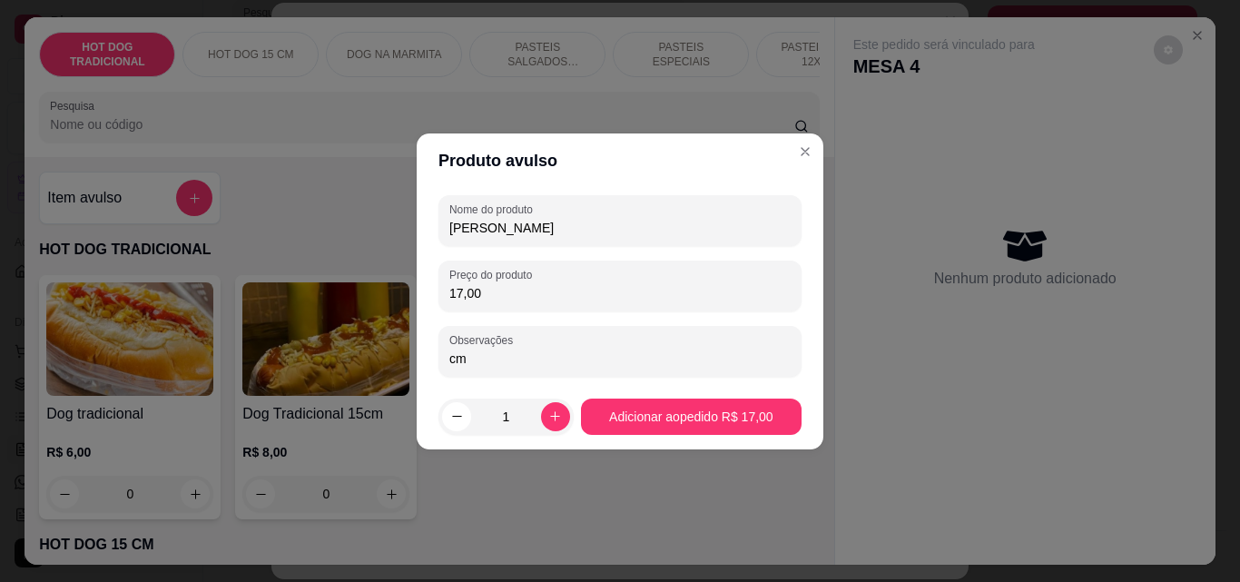
type input "c"
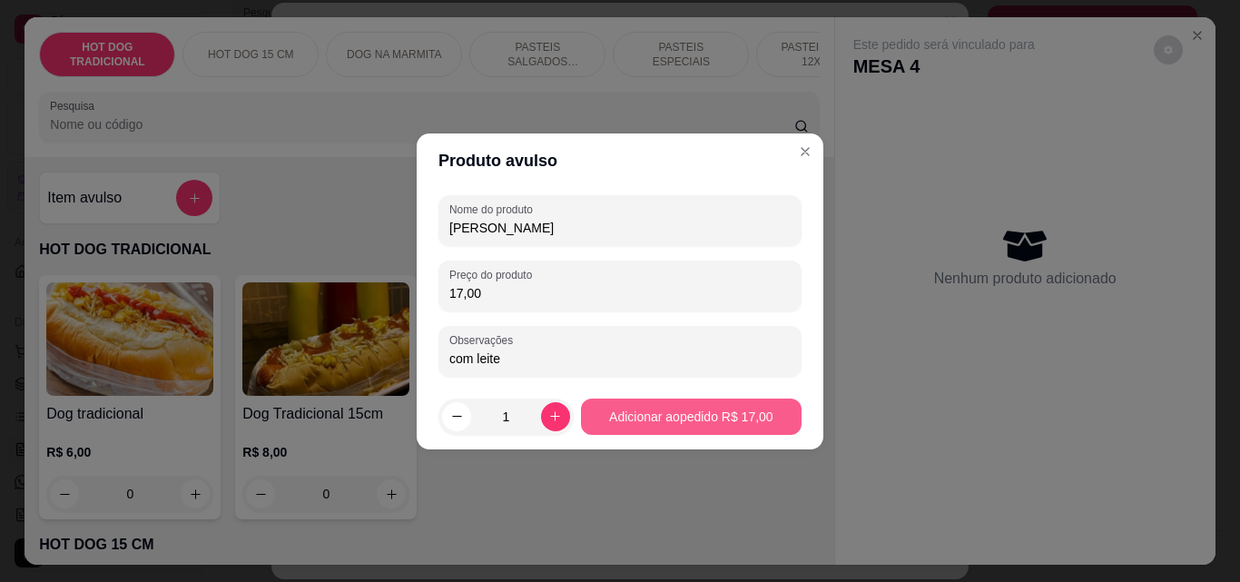
type input "com leite"
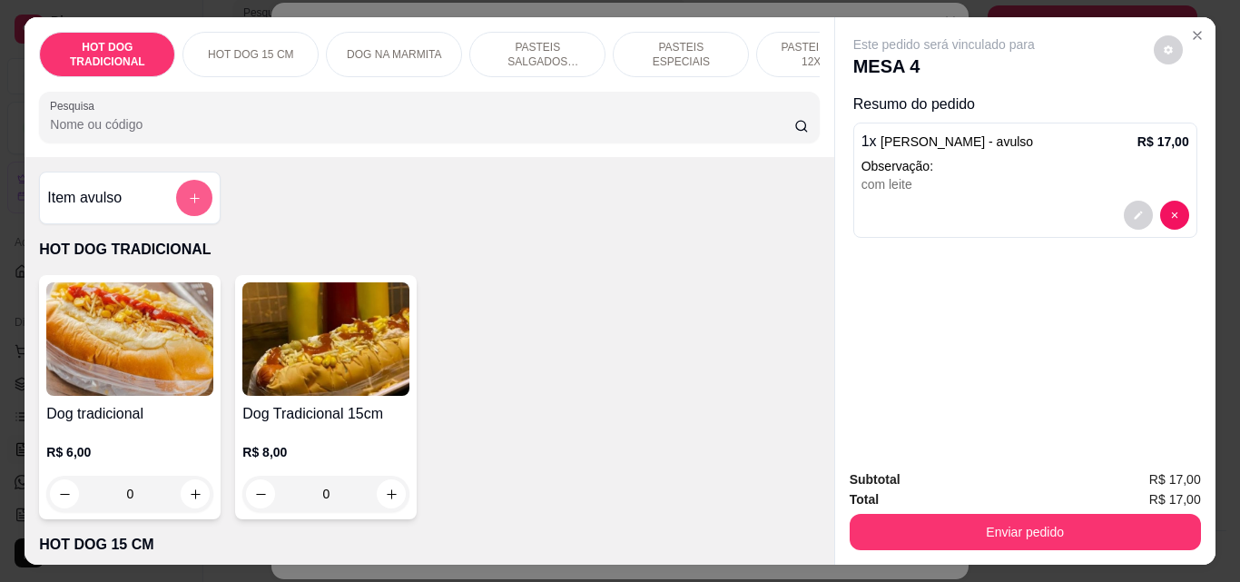
click at [193, 196] on button "add-separate-item" at bounding box center [194, 198] width 36 height 36
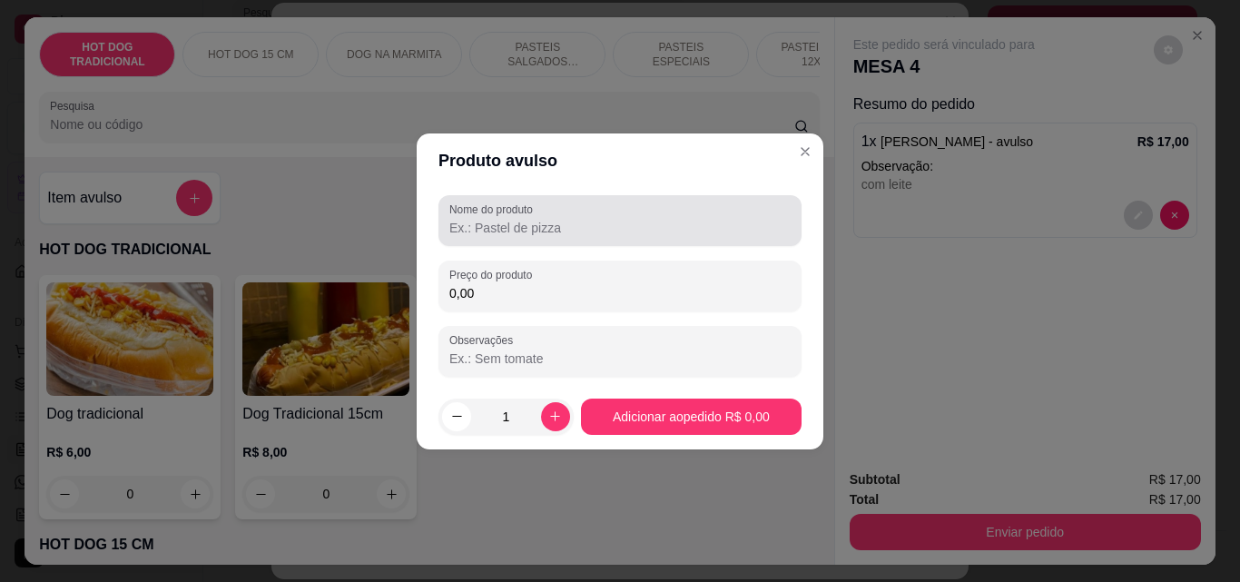
click at [474, 235] on input "Nome do produto" at bounding box center [619, 228] width 341 height 18
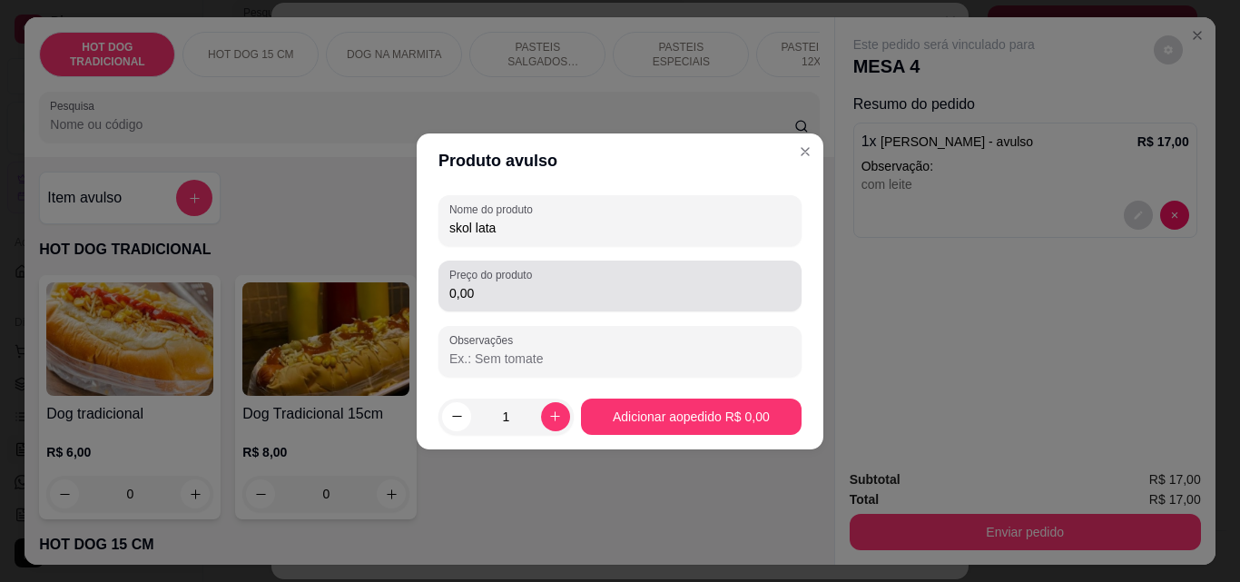
type input "skol lata"
click at [477, 299] on input "0,00" at bounding box center [619, 293] width 341 height 18
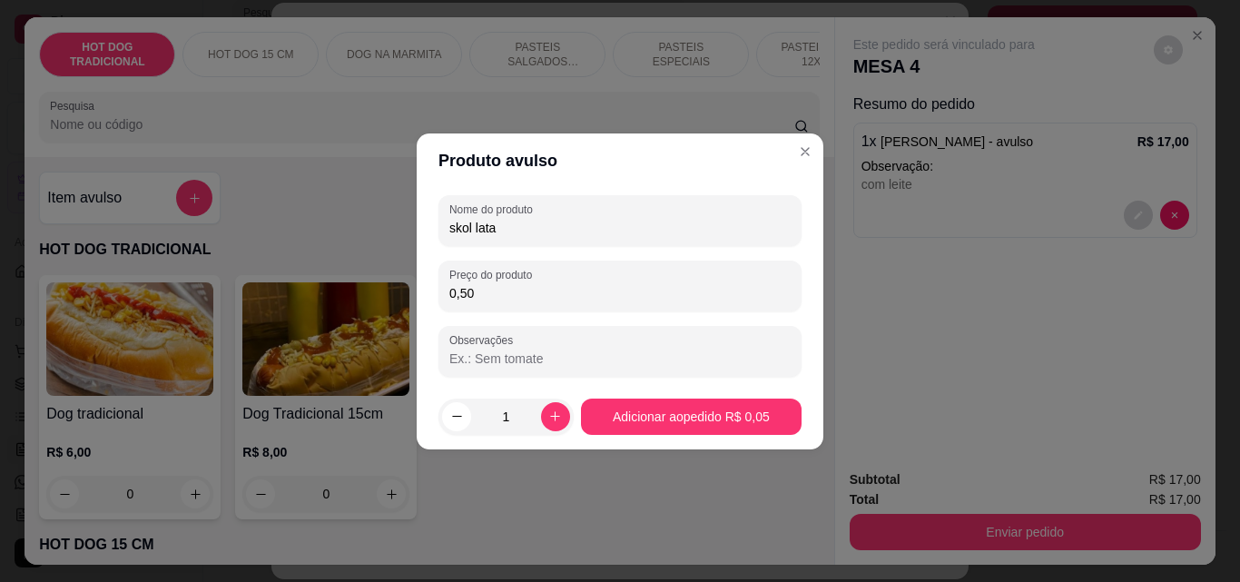
type input "5,00"
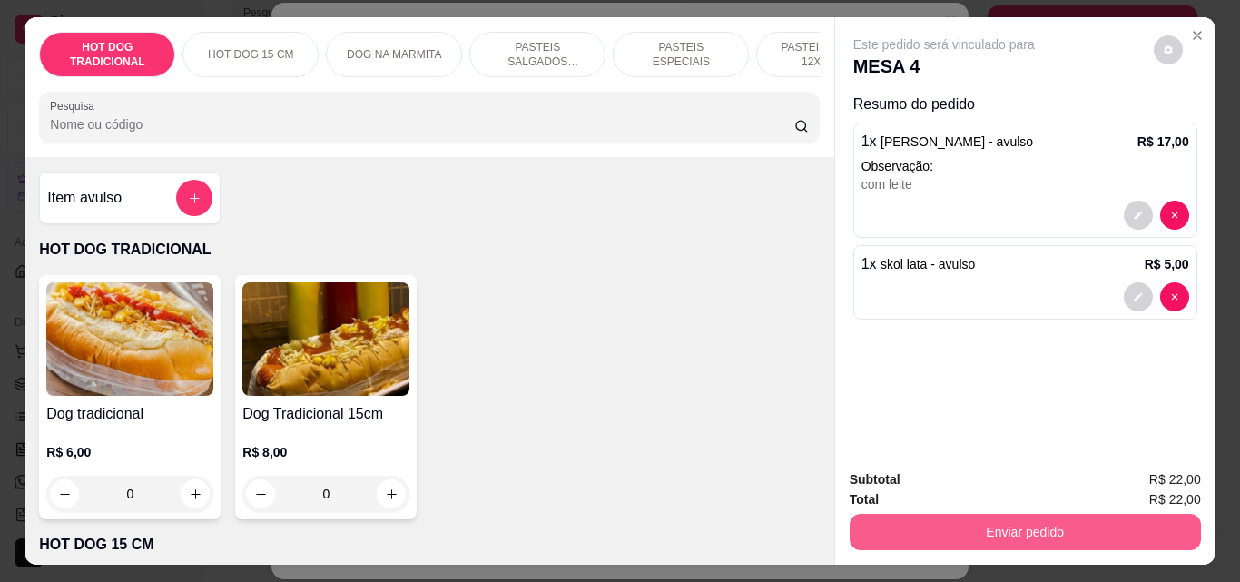
click at [1062, 524] on button "Enviar pedido" at bounding box center [1025, 532] width 351 height 36
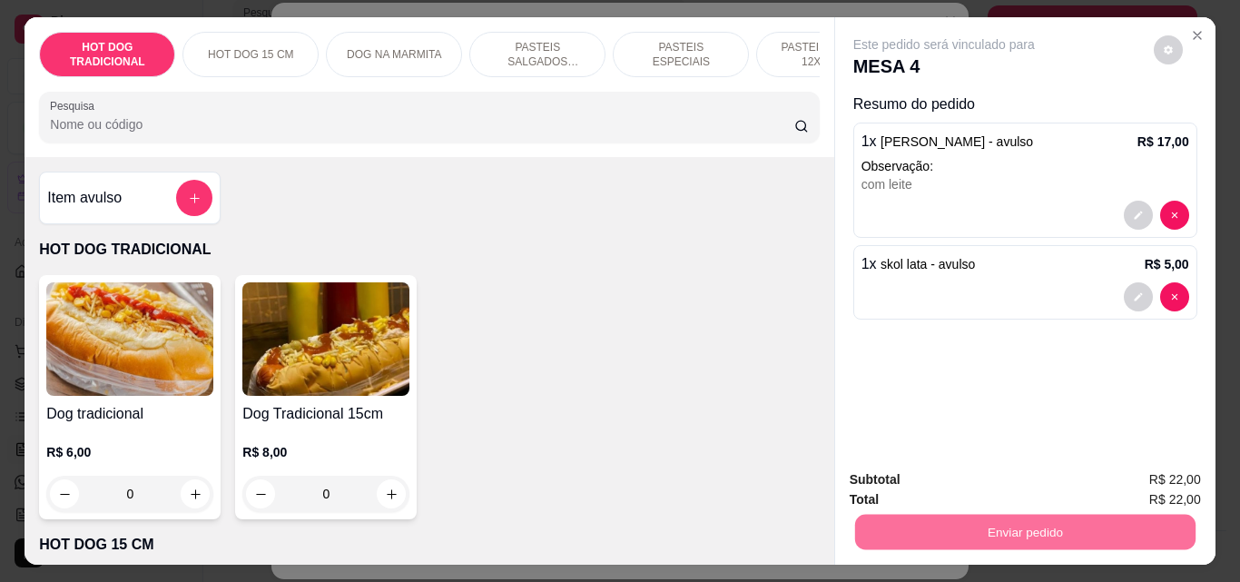
click at [954, 477] on button "Não registrar e enviar pedido" at bounding box center [965, 480] width 189 height 34
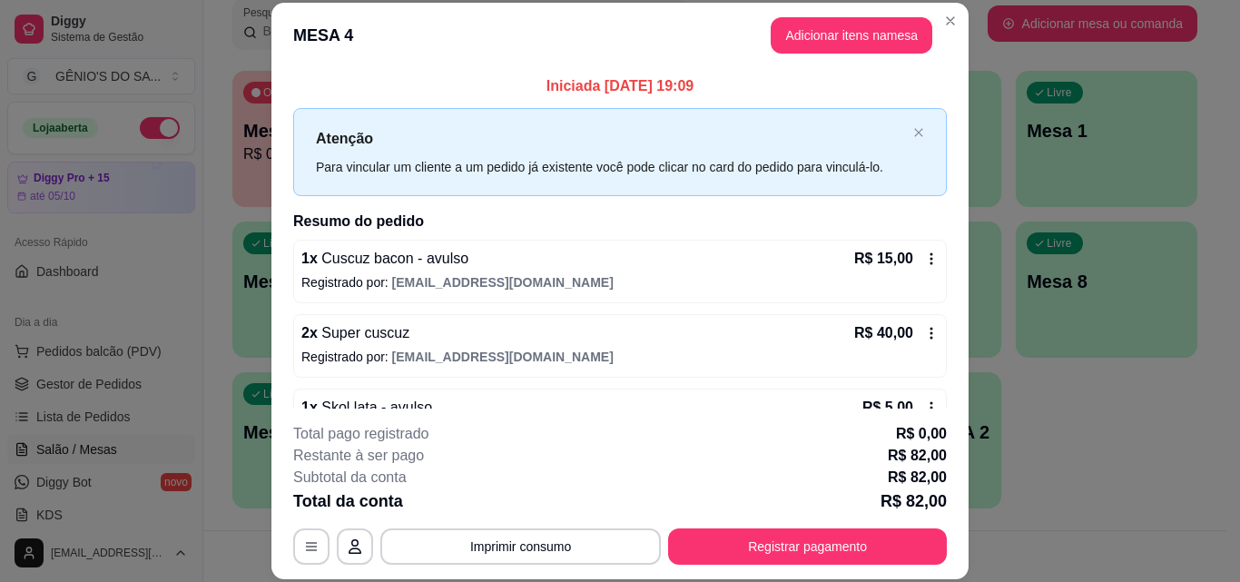
click at [954, 477] on footer "**********" at bounding box center [619, 494] width 697 height 171
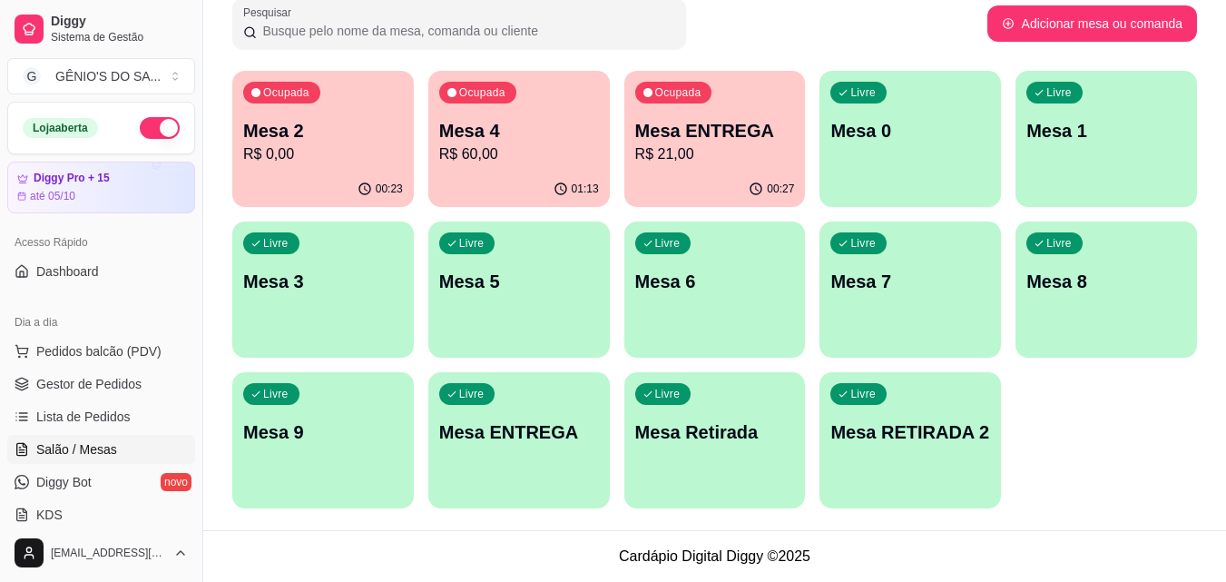
click at [357, 149] on p "R$ 0,00" at bounding box center [323, 154] width 160 height 22
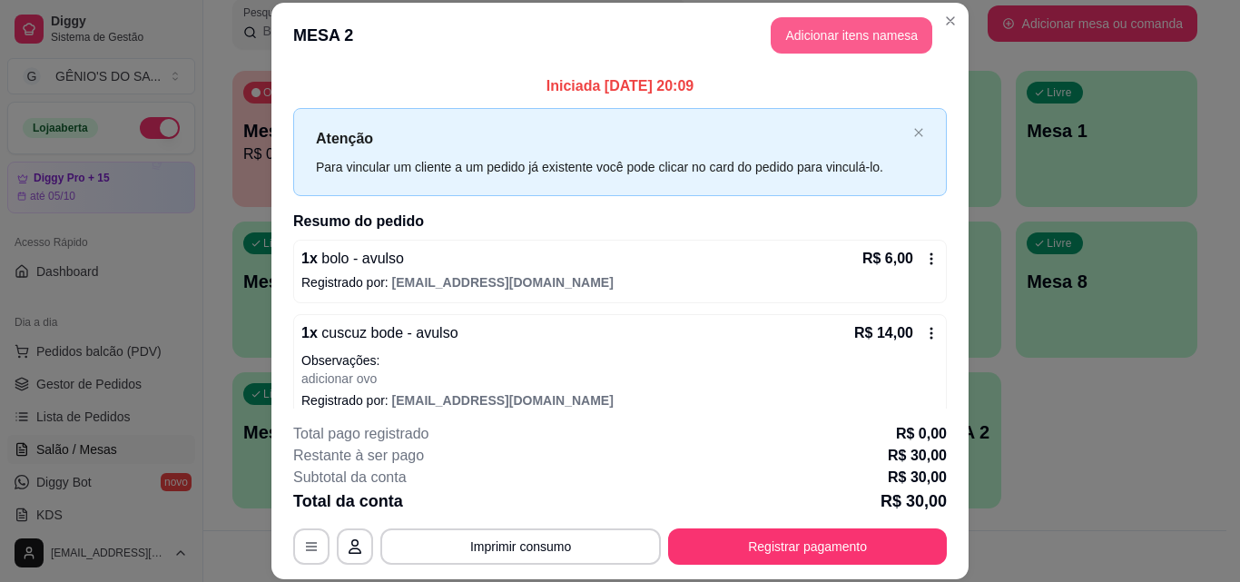
click at [852, 31] on button "Adicionar itens na mesa" at bounding box center [852, 35] width 162 height 36
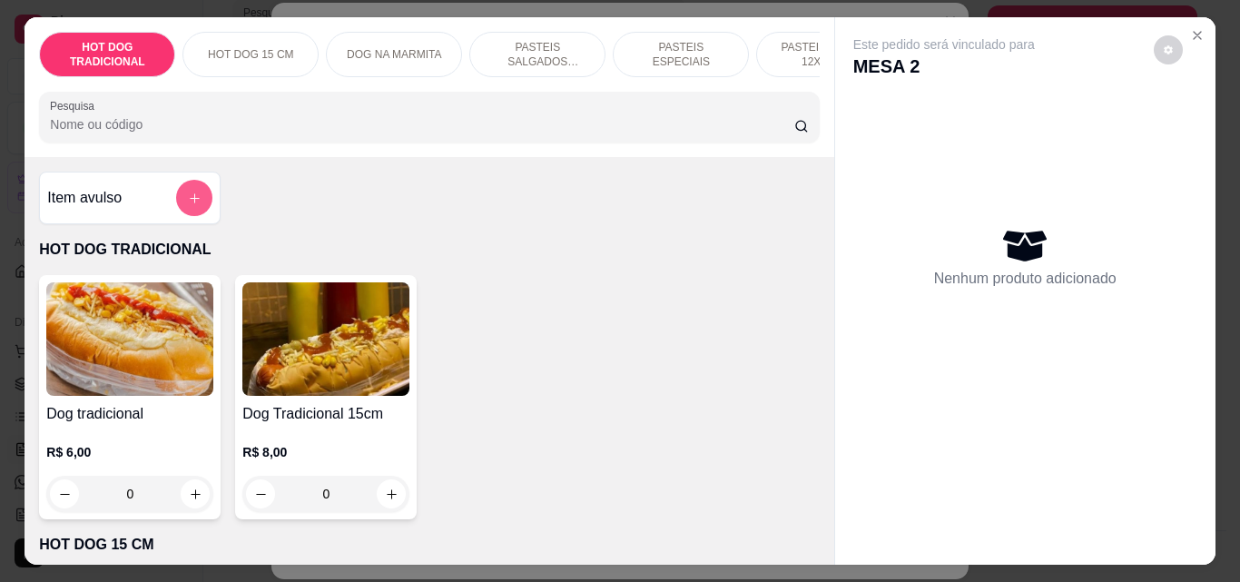
click at [188, 198] on icon "add-separate-item" at bounding box center [195, 199] width 14 height 14
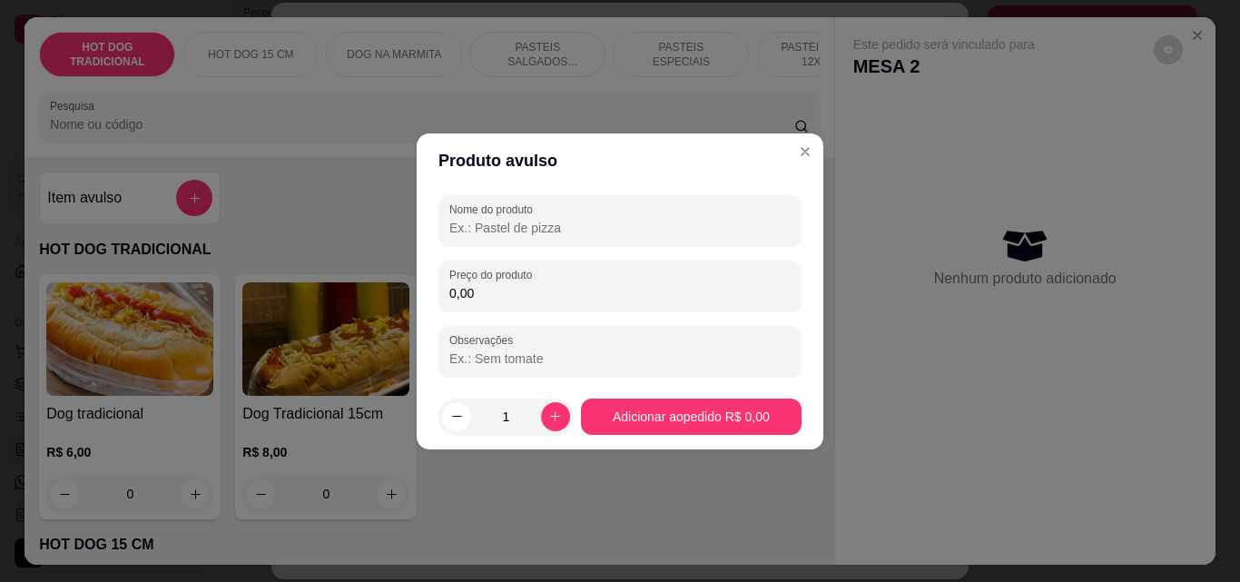
click at [527, 249] on div "Nome do produto Preço do produto 0,00 Observações" at bounding box center [619, 286] width 363 height 182
click at [527, 232] on input "Nome do produto" at bounding box center [619, 228] width 341 height 18
type input "suco"
drag, startPoint x: 1149, startPoint y: 364, endPoint x: 1193, endPoint y: 384, distance: 47.9
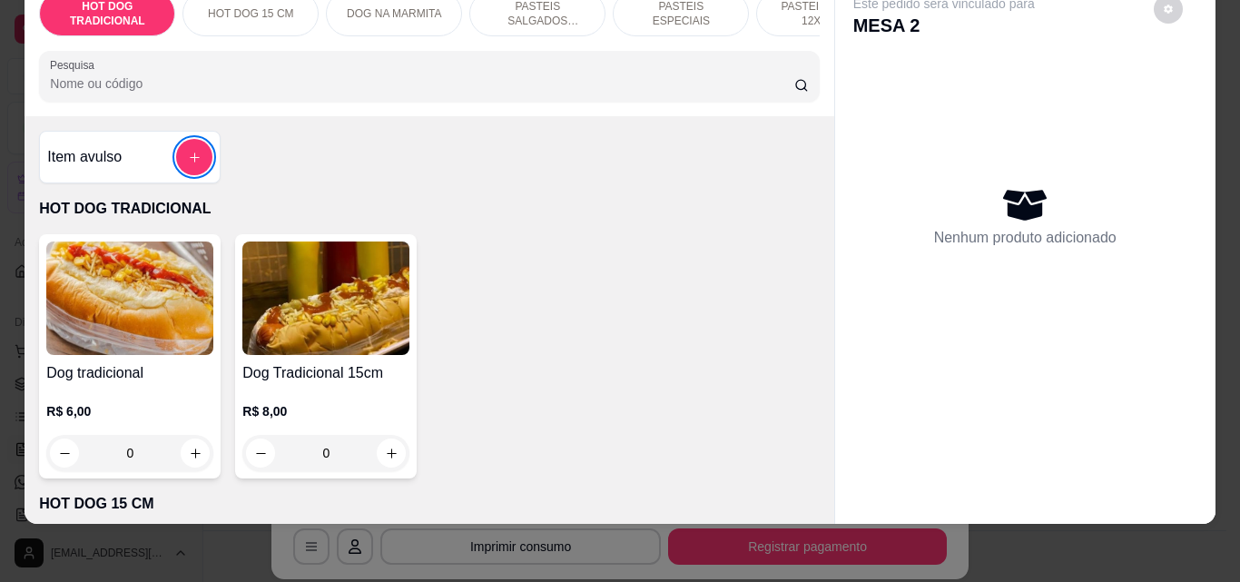
scroll to position [0, 0]
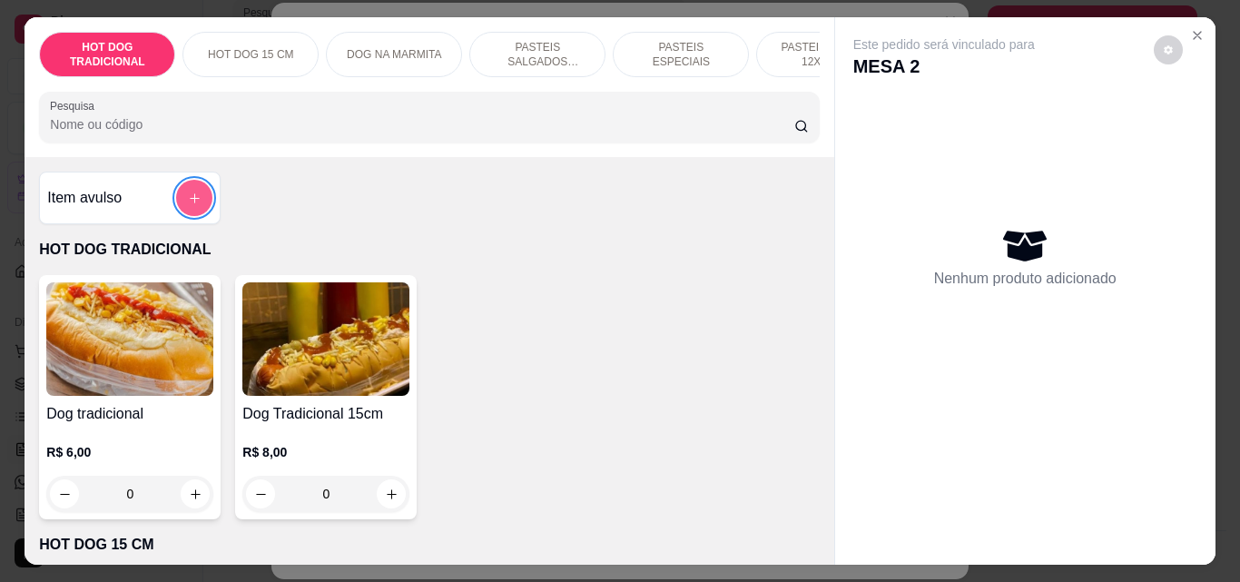
click at [194, 216] on button "add-separate-item" at bounding box center [194, 198] width 36 height 36
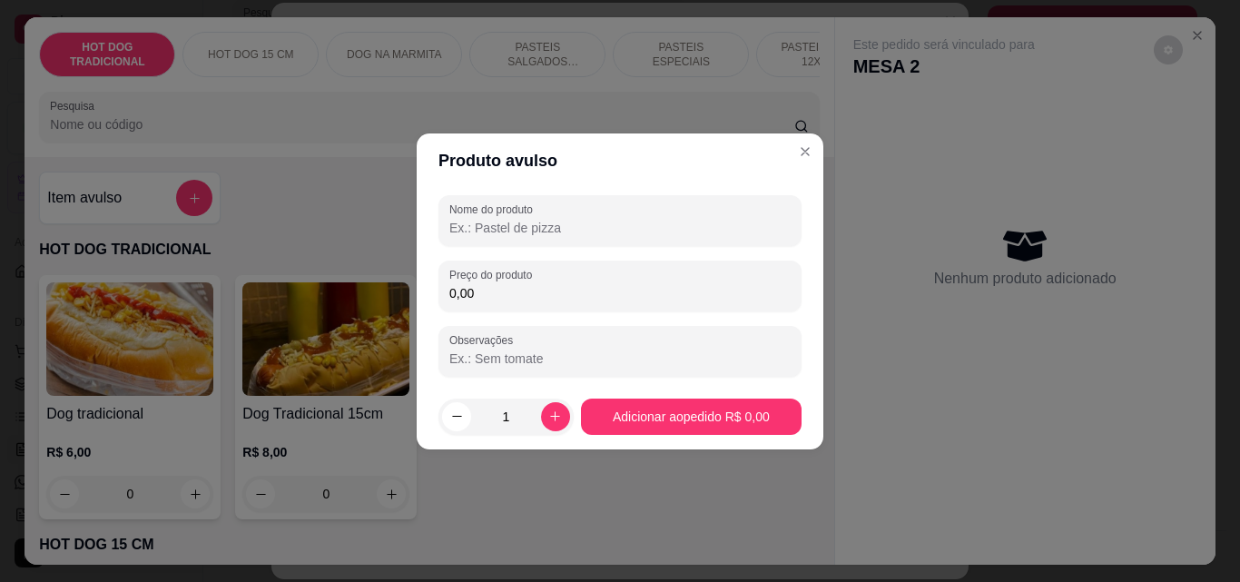
click at [500, 226] on input "Nome do produto" at bounding box center [619, 228] width 341 height 18
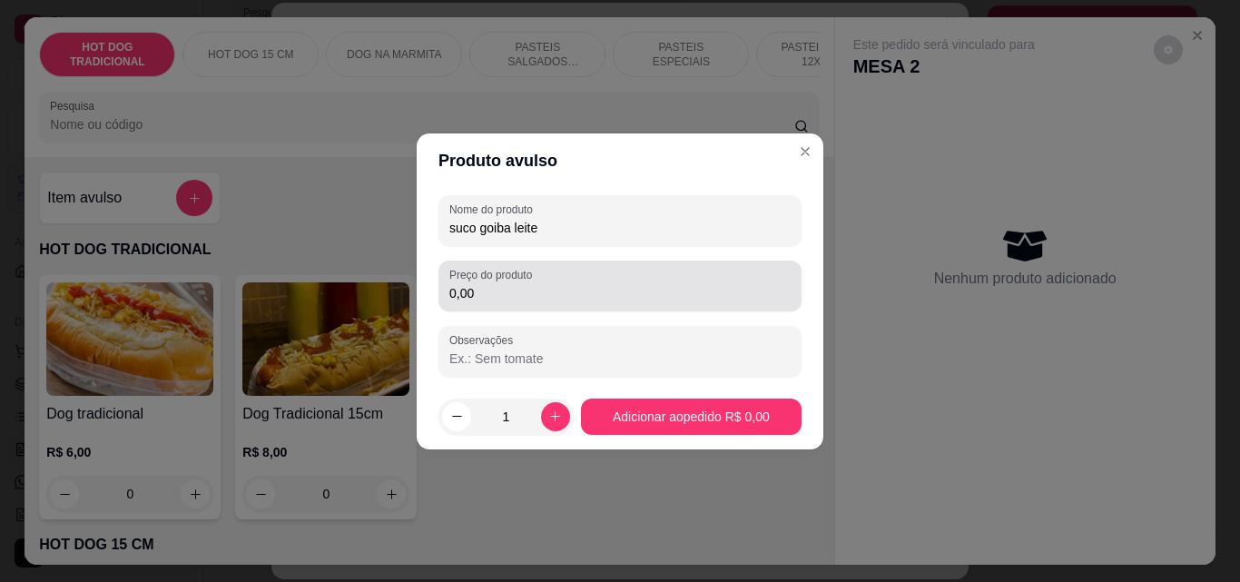
type input "suco goiba leite"
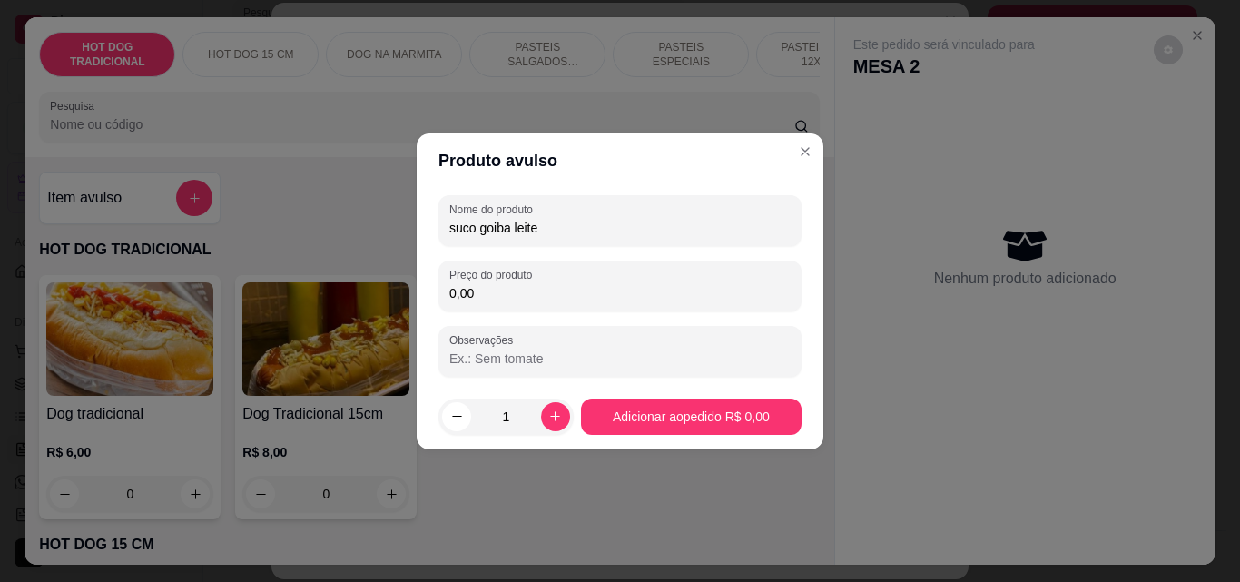
click at [483, 287] on input "0,00" at bounding box center [619, 293] width 341 height 18
type input "7,00"
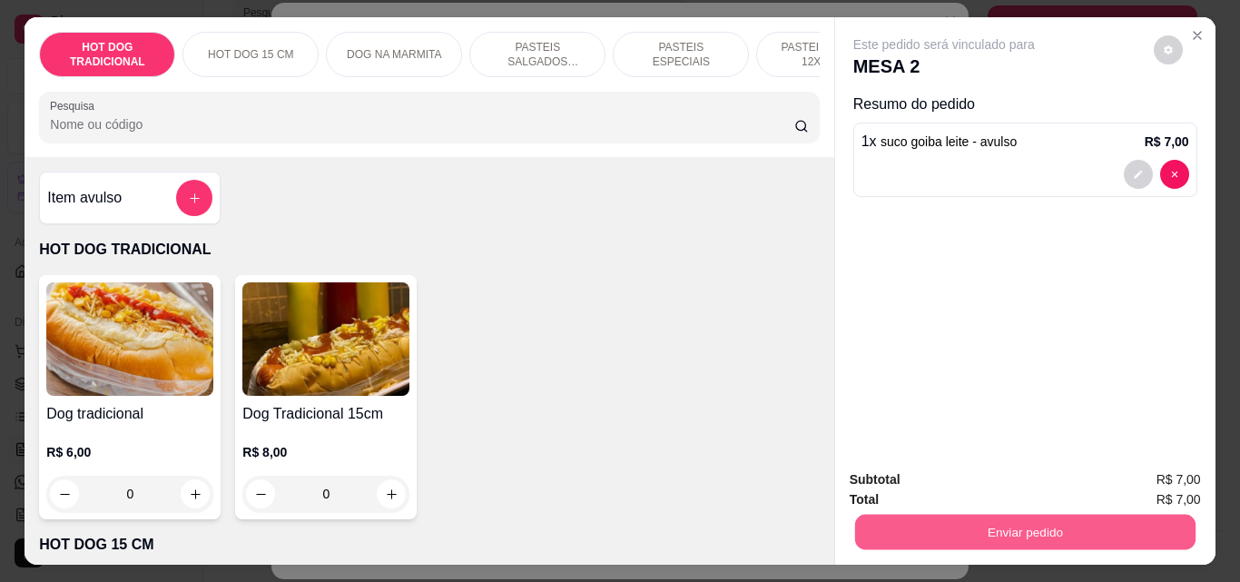
click at [969, 530] on button "Enviar pedido" at bounding box center [1024, 531] width 340 height 35
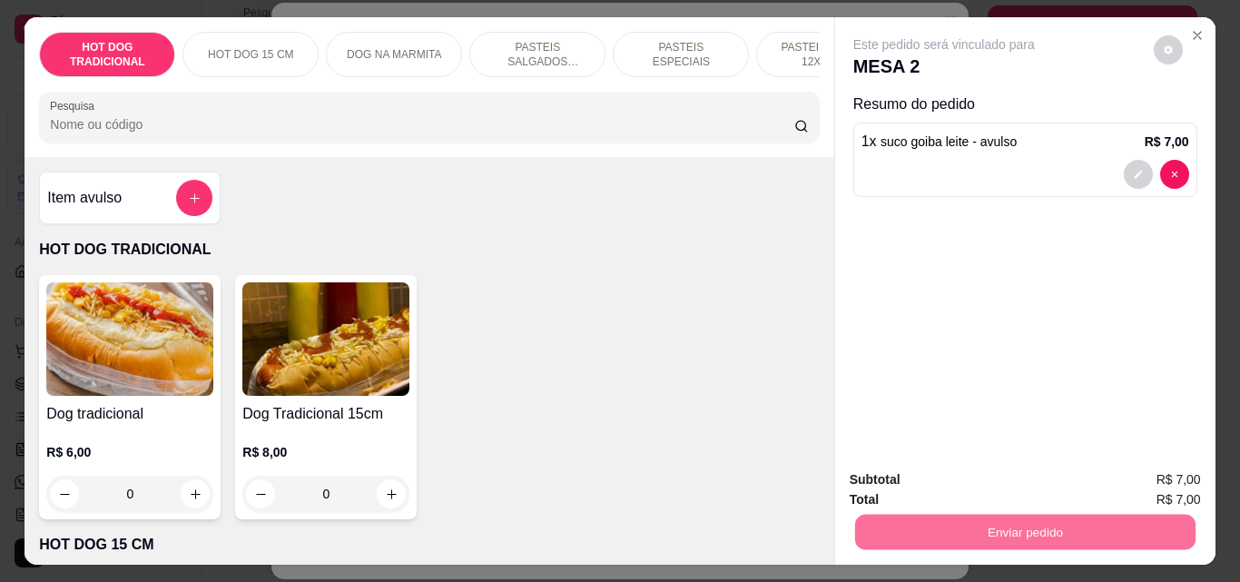
click at [1022, 471] on button "Não registrar e enviar pedido" at bounding box center [964, 480] width 183 height 34
